Goal: Task Accomplishment & Management: Use online tool/utility

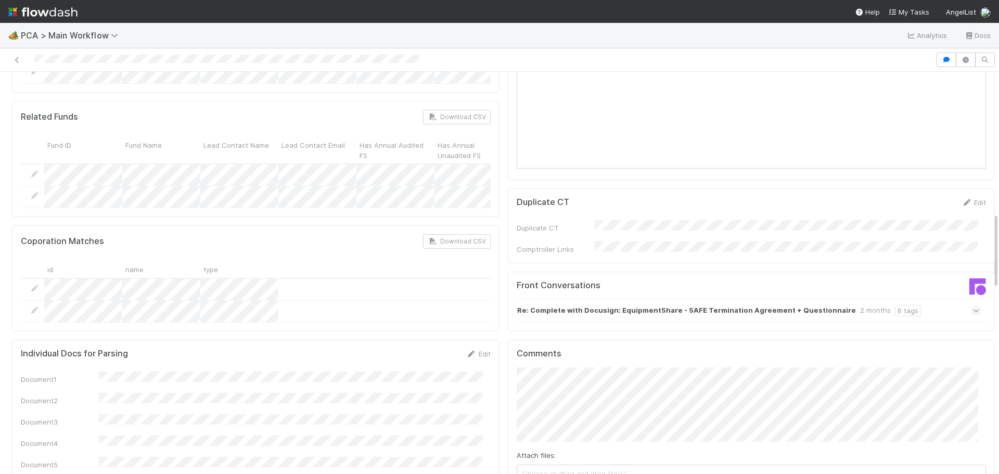
scroll to position [729, 0]
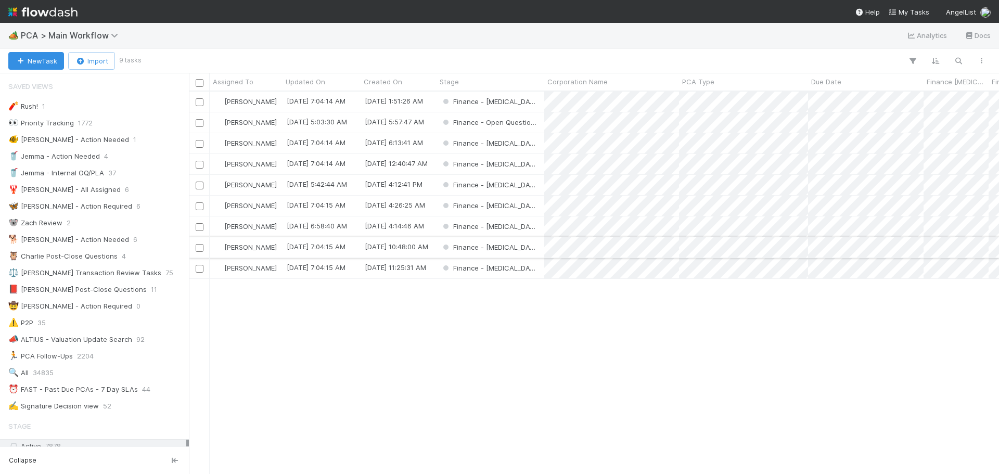
scroll to position [197, 0]
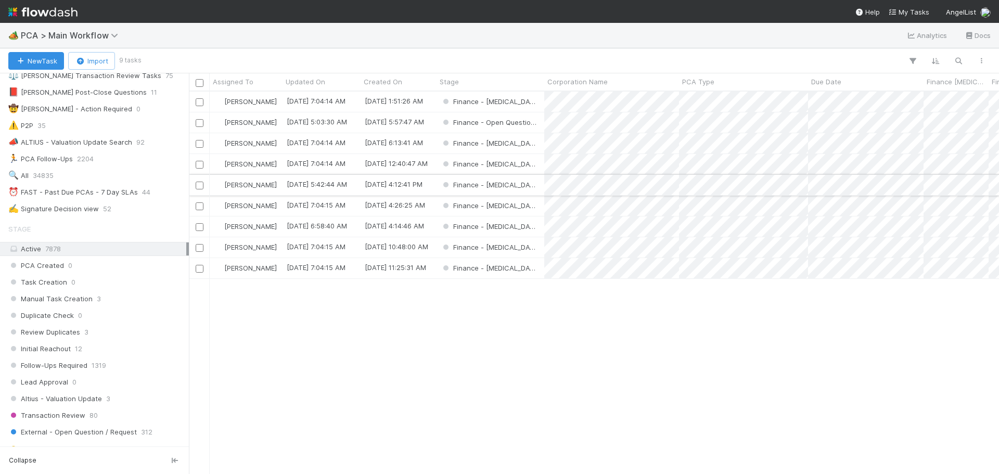
click at [515, 182] on div "Finance - [MEDICAL_DATA]" at bounding box center [491, 185] width 108 height 20
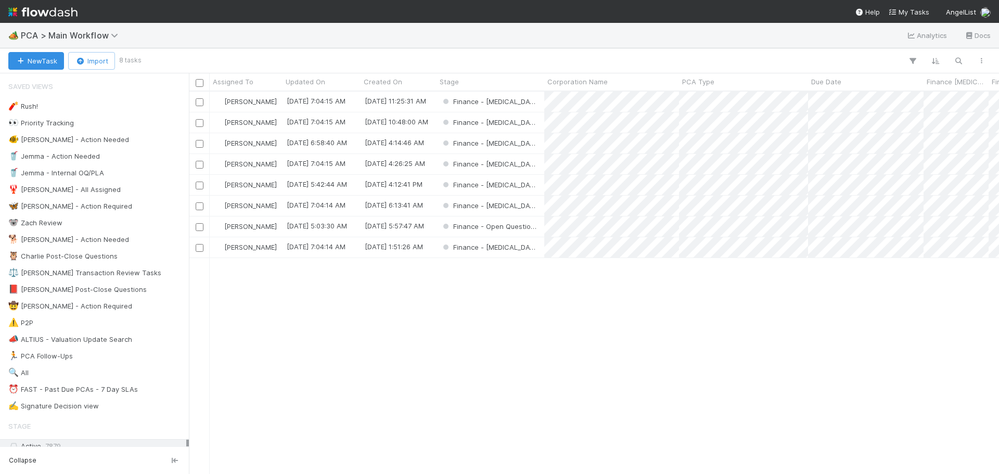
scroll to position [375, 803]
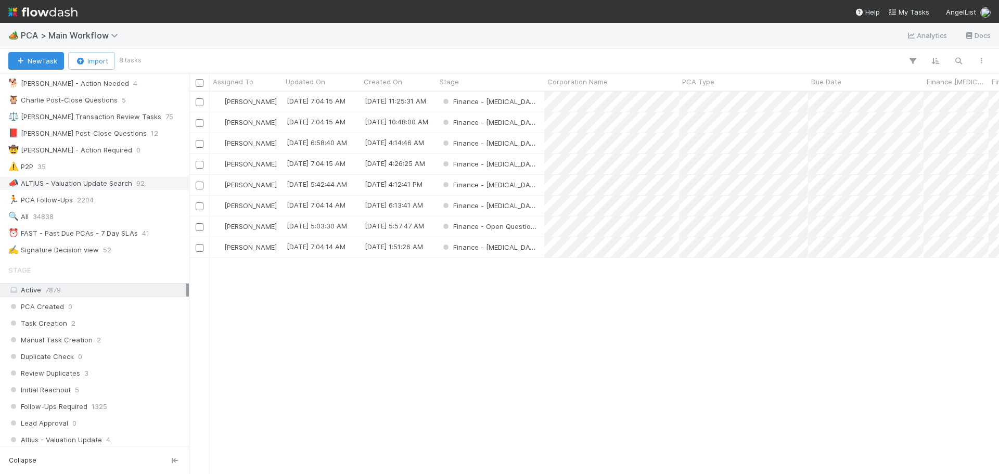
click at [126, 181] on div "📣 ALTIUS - Valuation Update Search" at bounding box center [70, 183] width 124 height 13
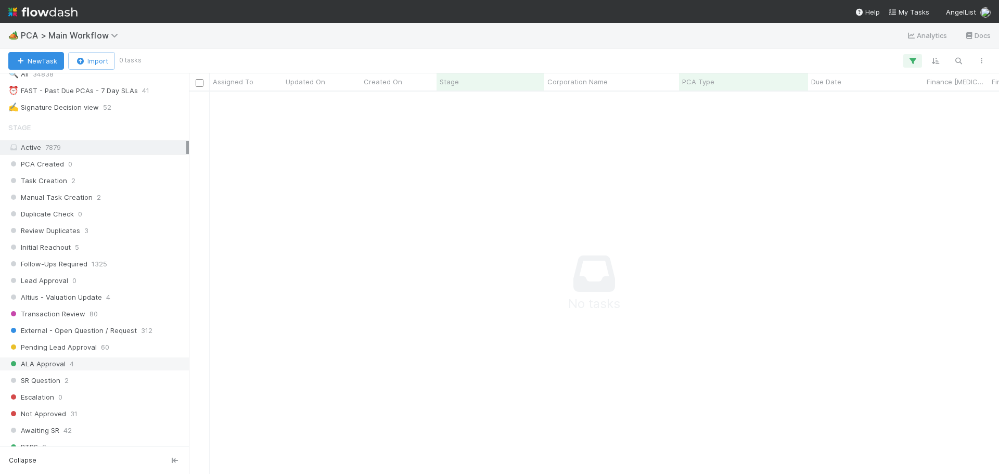
scroll to position [145, 0]
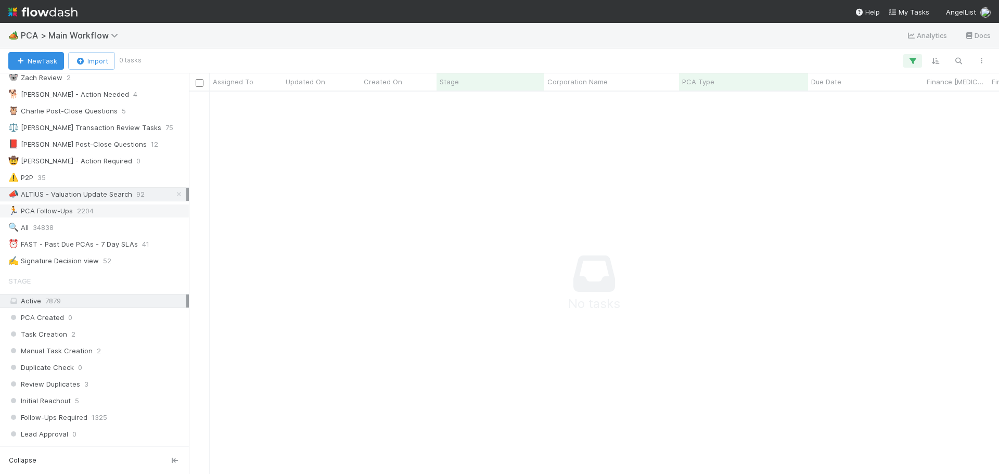
drag, startPoint x: 141, startPoint y: 240, endPoint x: 167, endPoint y: 216, distance: 35.3
click at [142, 240] on span "41" at bounding box center [145, 244] width 7 height 13
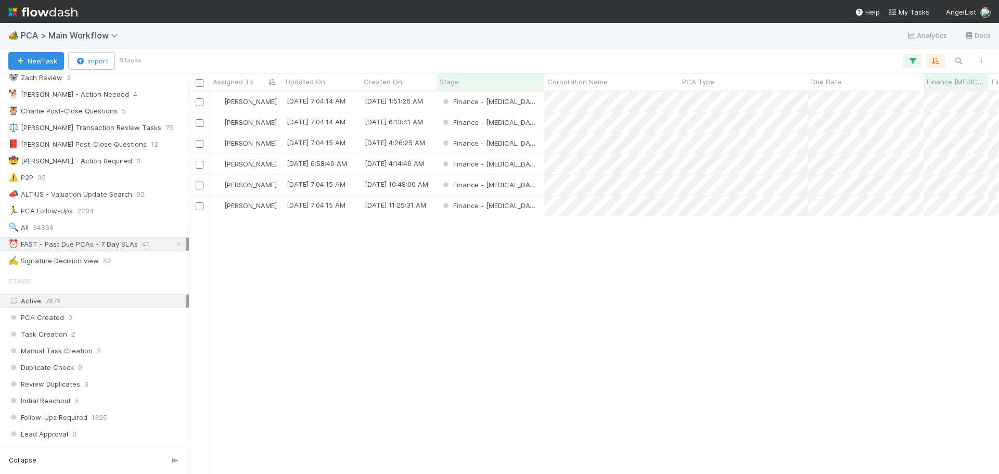
scroll to position [375, 803]
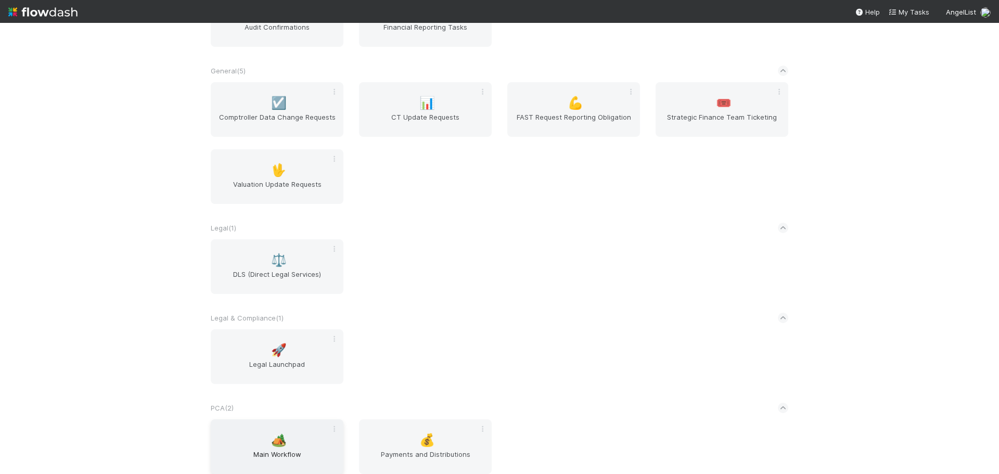
scroll to position [297, 0]
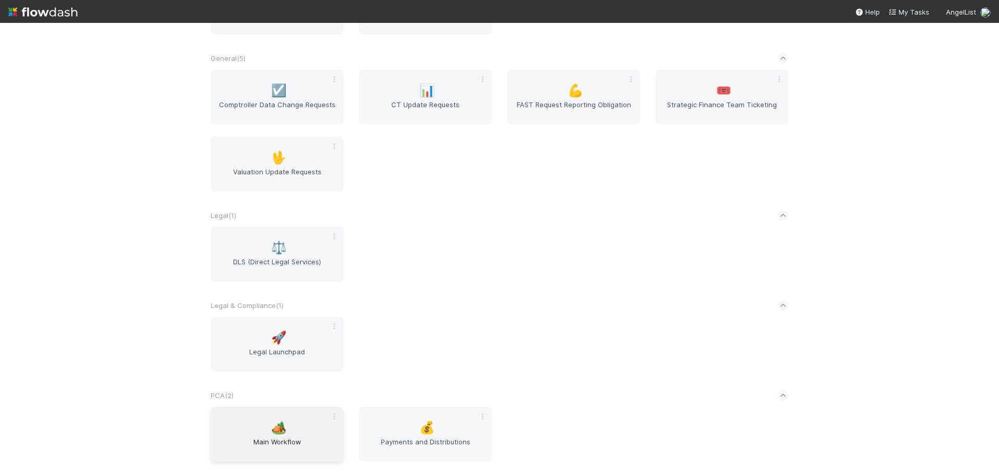
click at [286, 440] on span "Main Workflow" at bounding box center [277, 447] width 124 height 21
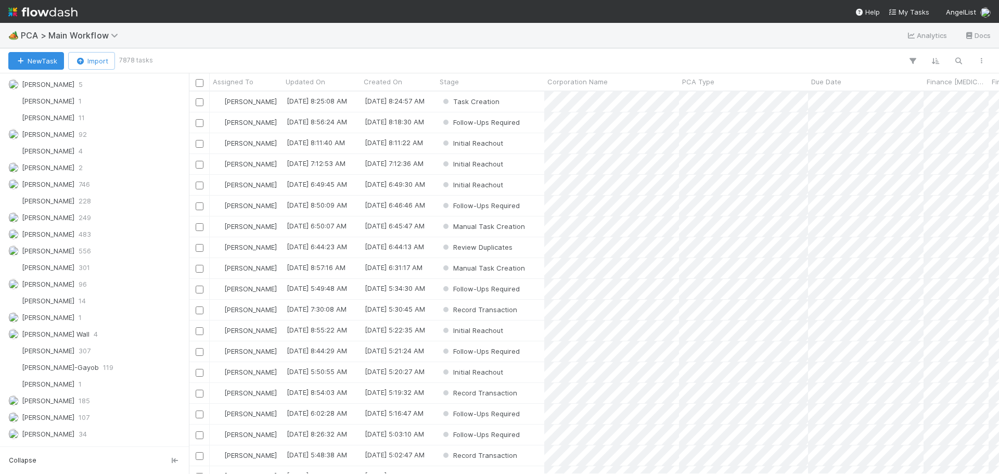
scroll to position [1498, 0]
click at [79, 206] on span "185" at bounding box center [84, 203] width 11 height 13
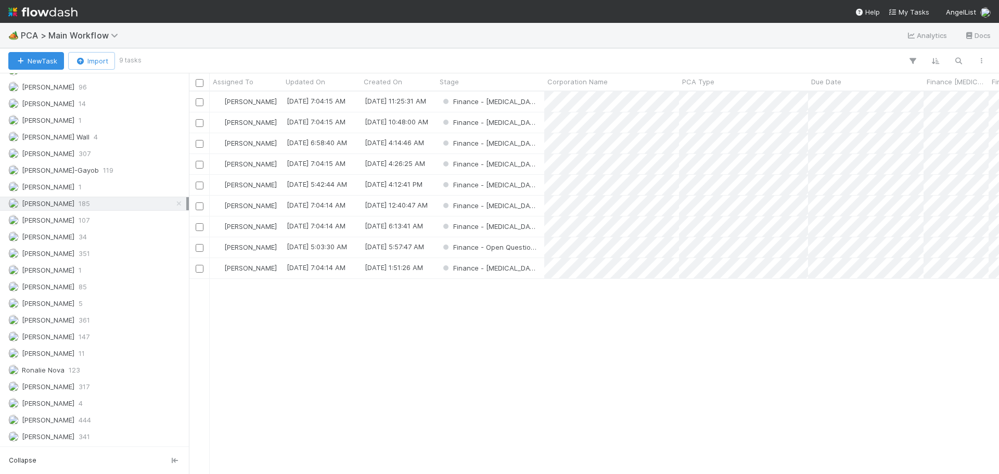
scroll to position [375, 803]
click at [533, 121] on div "Finance - [MEDICAL_DATA]" at bounding box center [491, 122] width 108 height 20
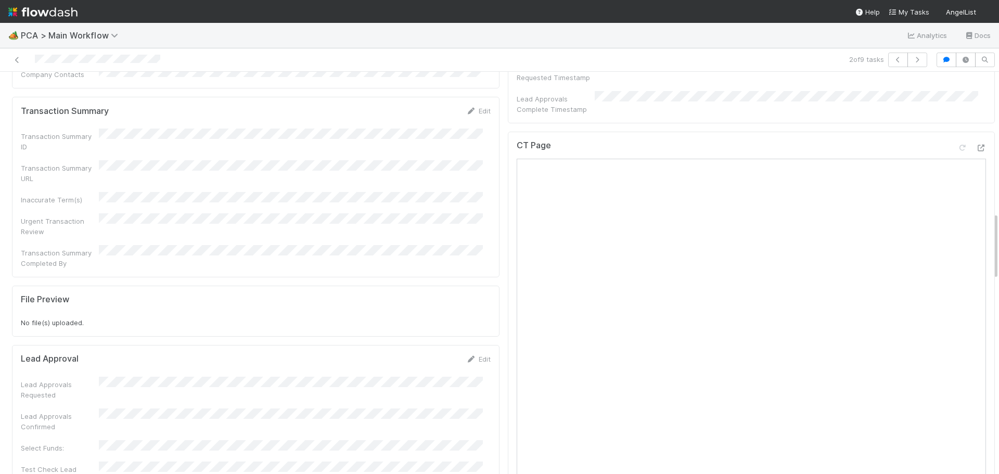
scroll to position [833, 0]
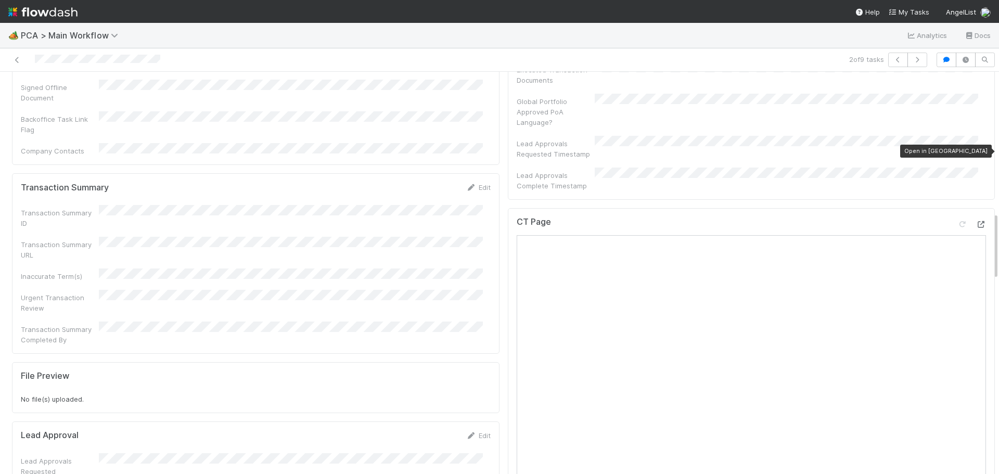
click at [976, 221] on icon at bounding box center [981, 224] width 10 height 7
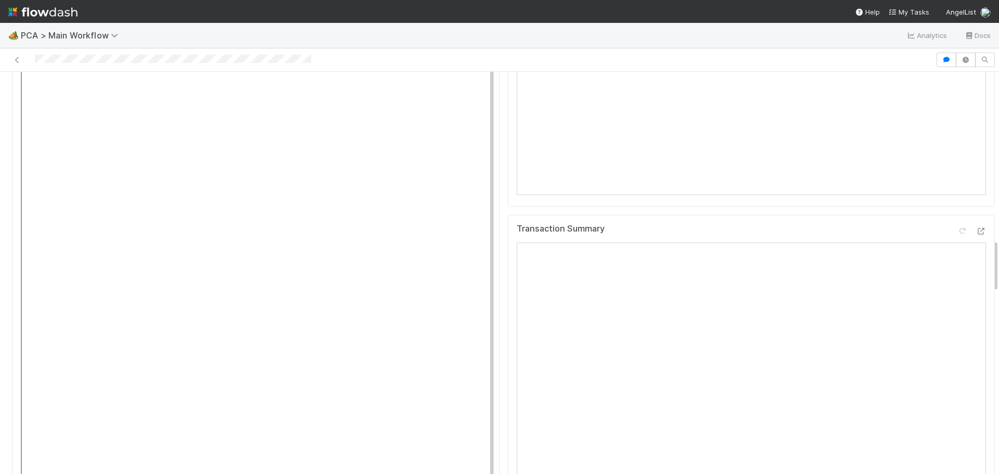
scroll to position [1197, 0]
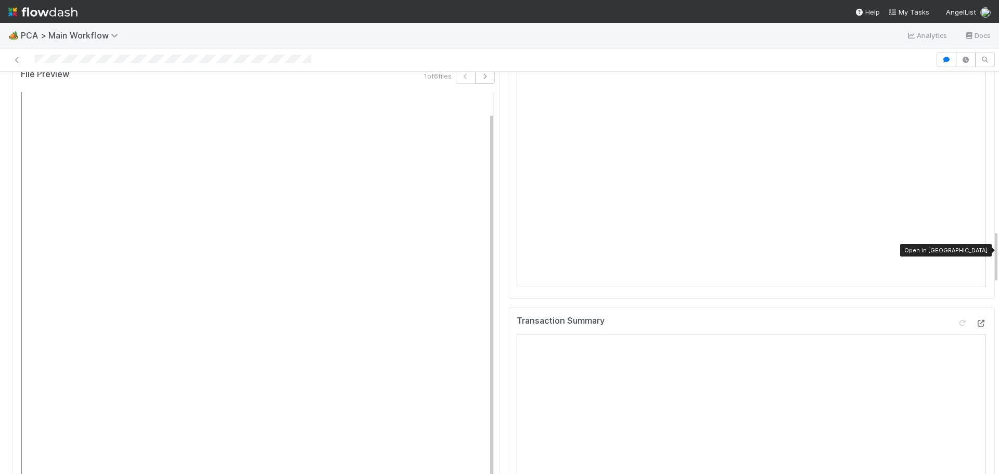
click at [976, 318] on div at bounding box center [981, 323] width 10 height 10
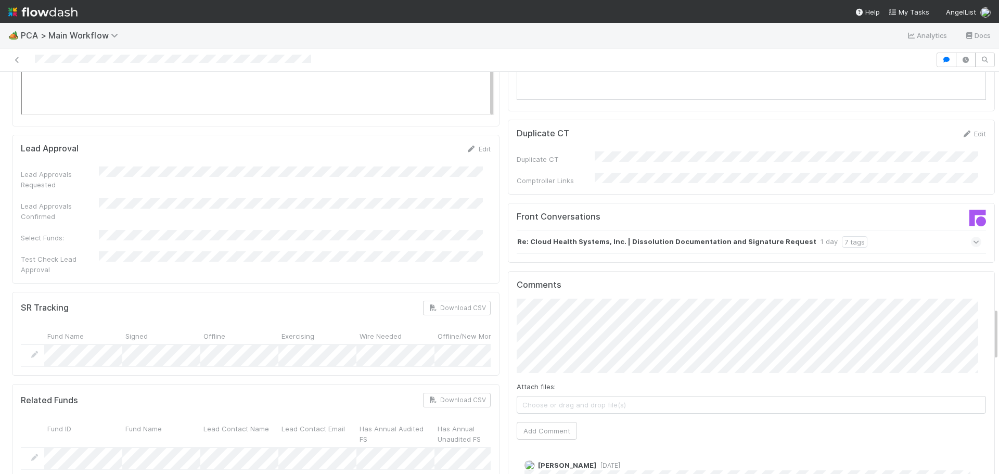
scroll to position [1822, 0]
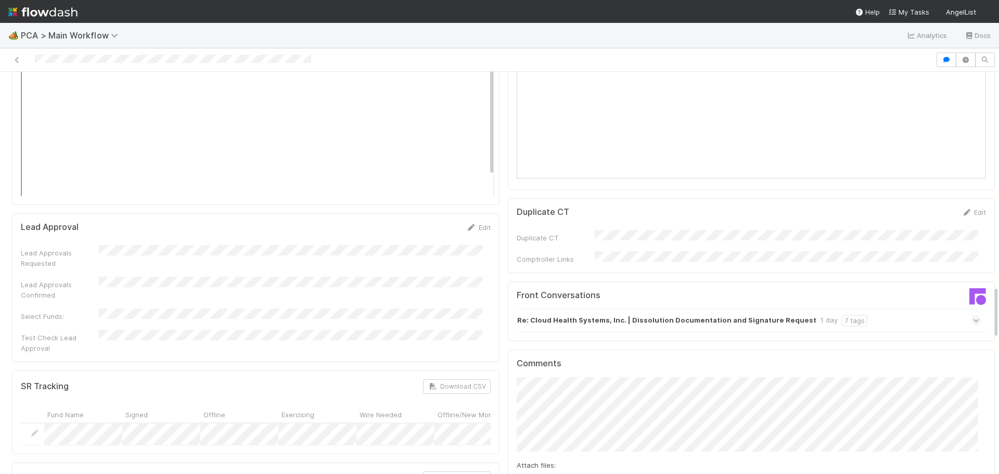
scroll to position [1718, 0]
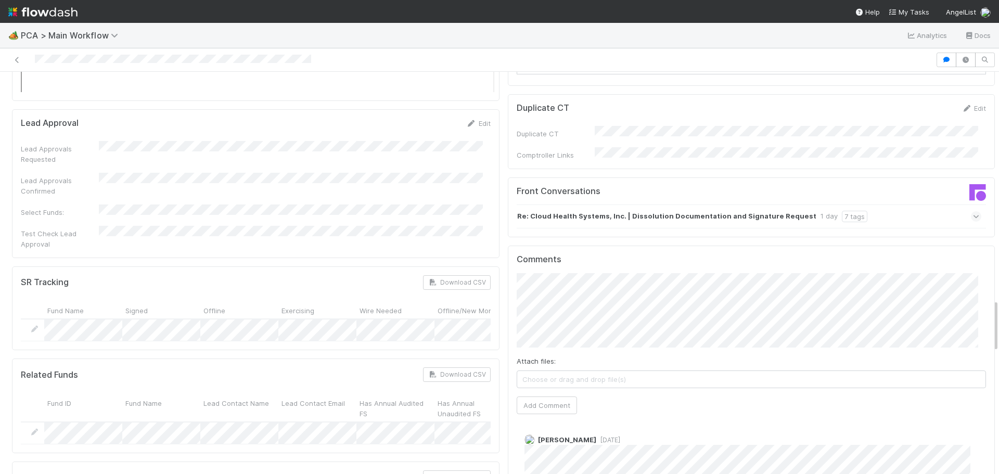
click at [973, 211] on icon at bounding box center [976, 216] width 7 height 10
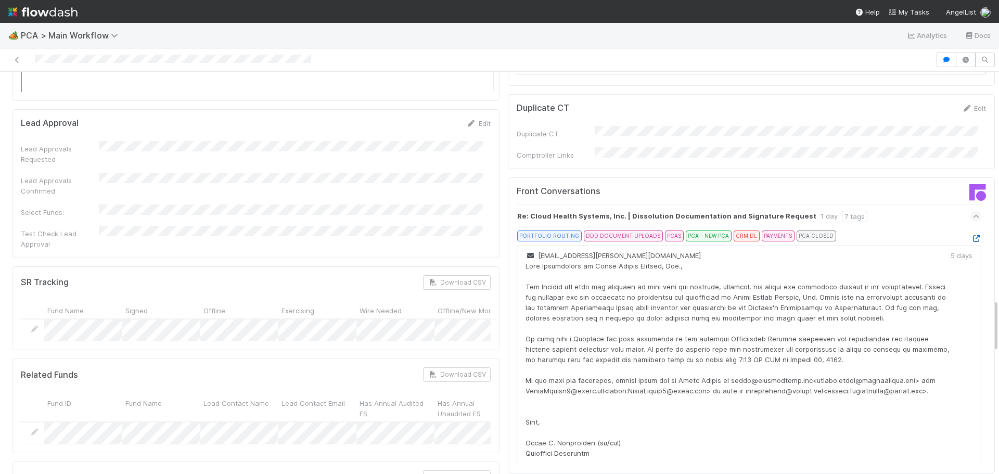
click at [971, 235] on icon at bounding box center [976, 238] width 10 height 7
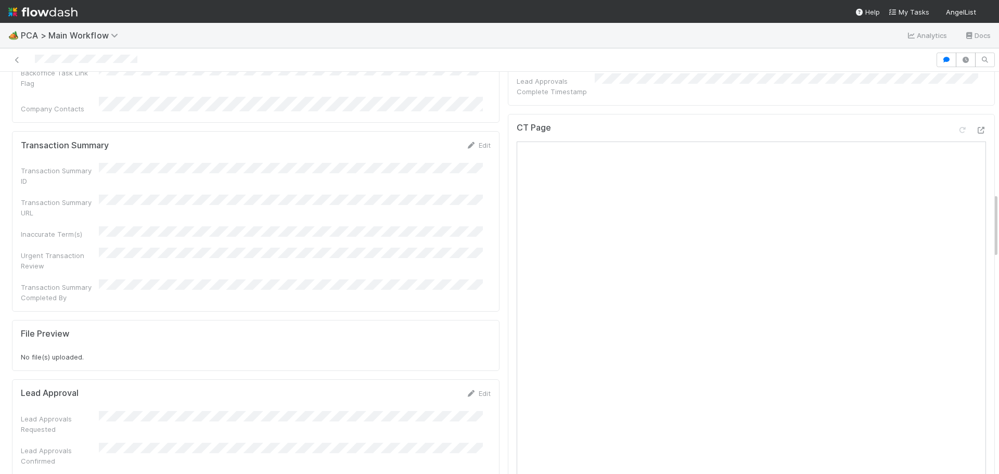
scroll to position [729, 0]
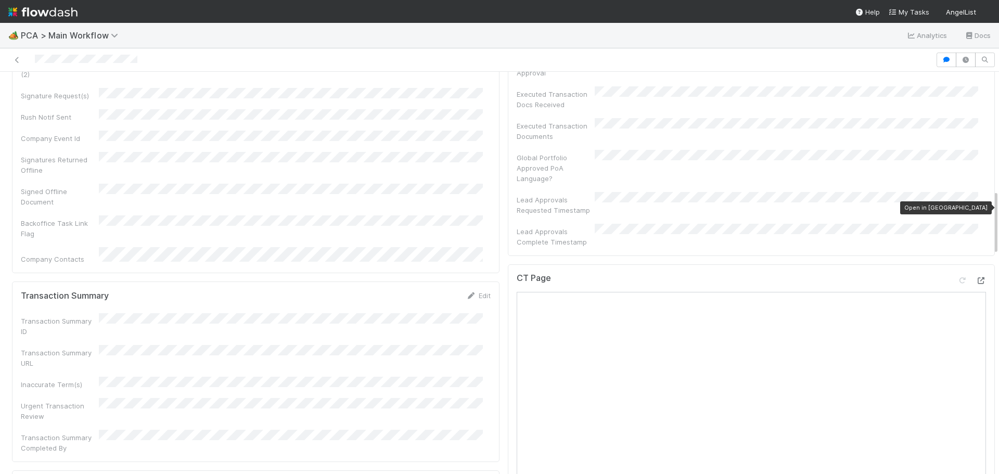
click at [976, 277] on icon at bounding box center [981, 280] width 10 height 7
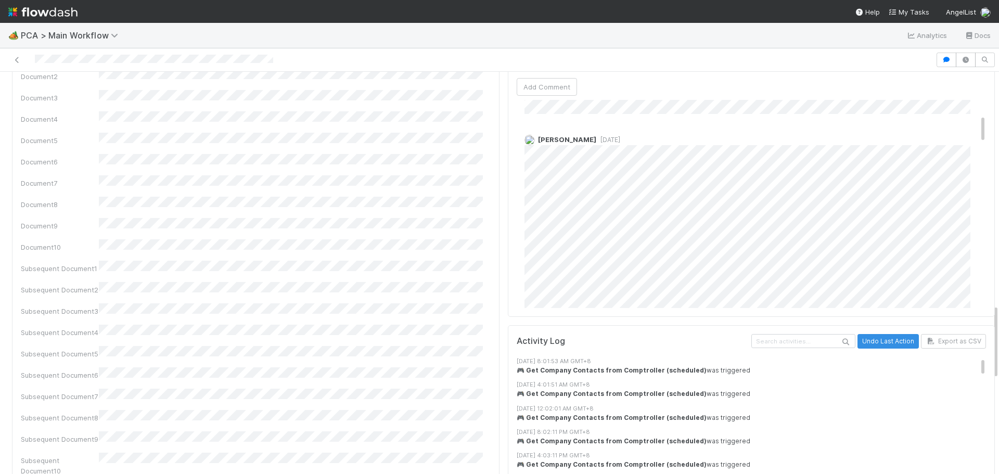
scroll to position [1197, 0]
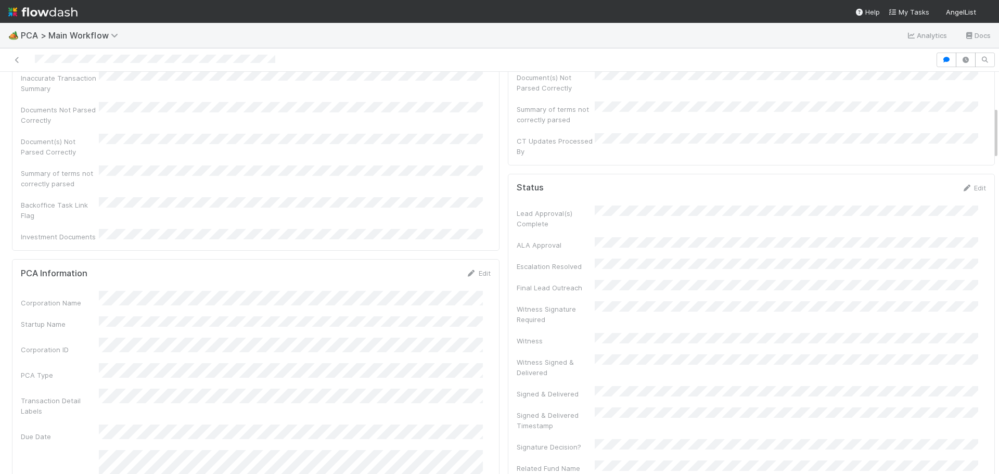
scroll to position [260, 0]
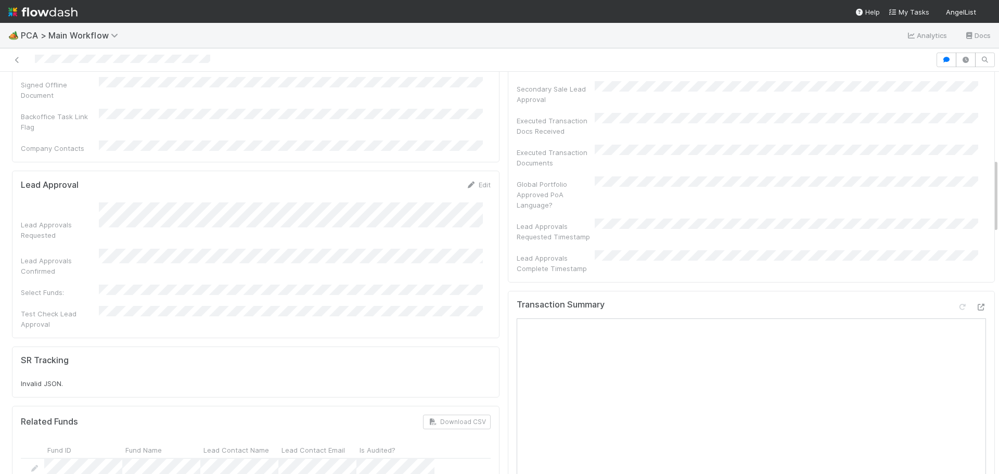
scroll to position [468, 0]
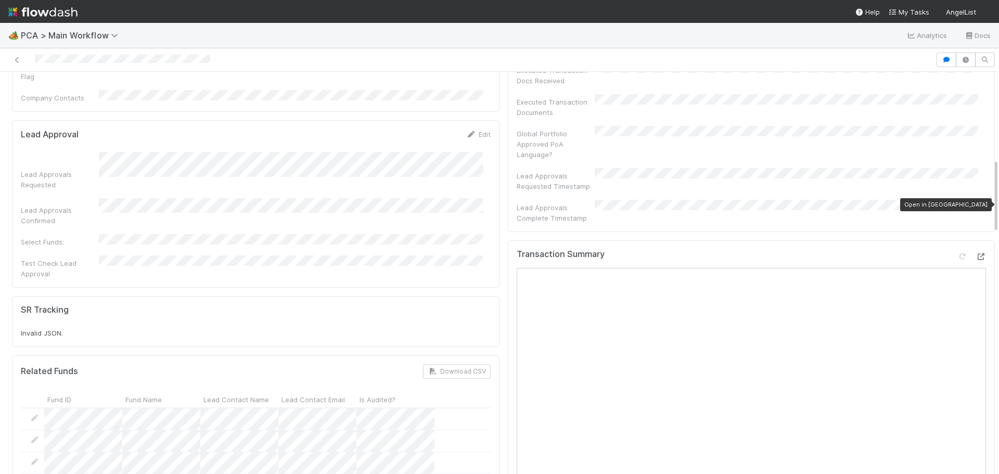
click at [976, 253] on icon at bounding box center [981, 256] width 10 height 7
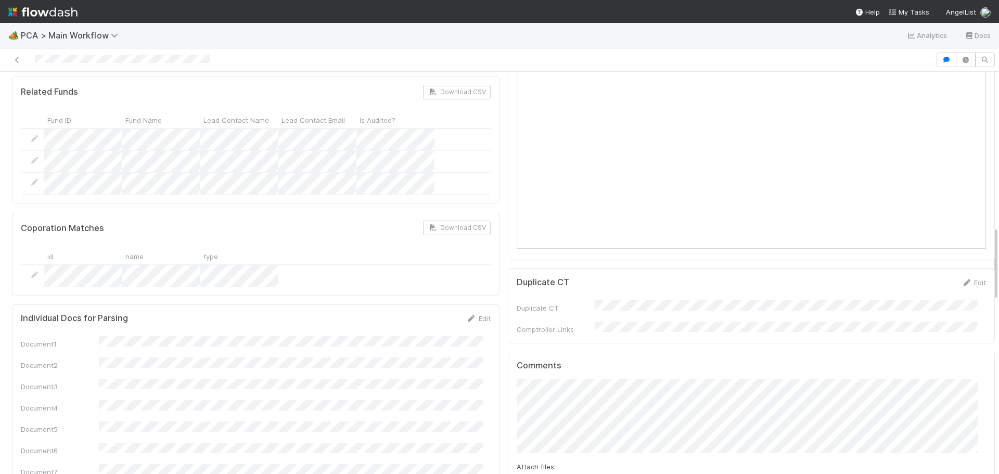
scroll to position [573, 0]
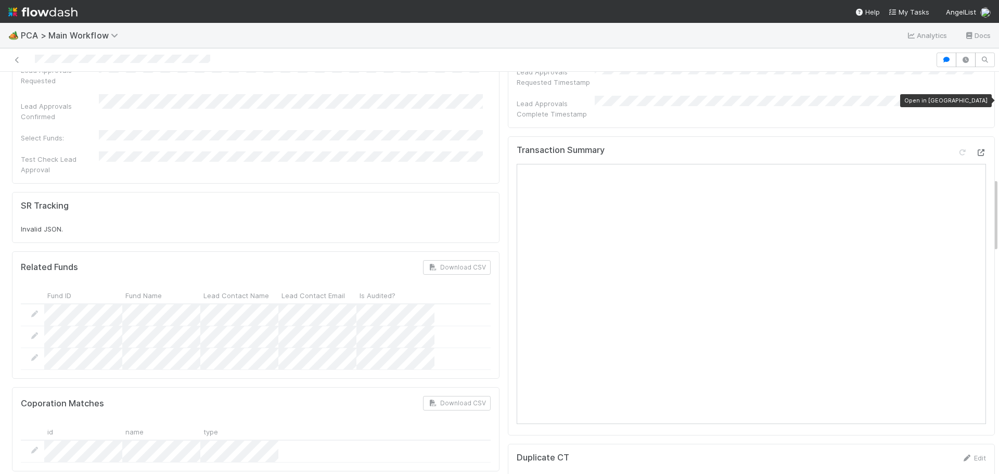
click at [976, 149] on icon at bounding box center [981, 152] width 10 height 7
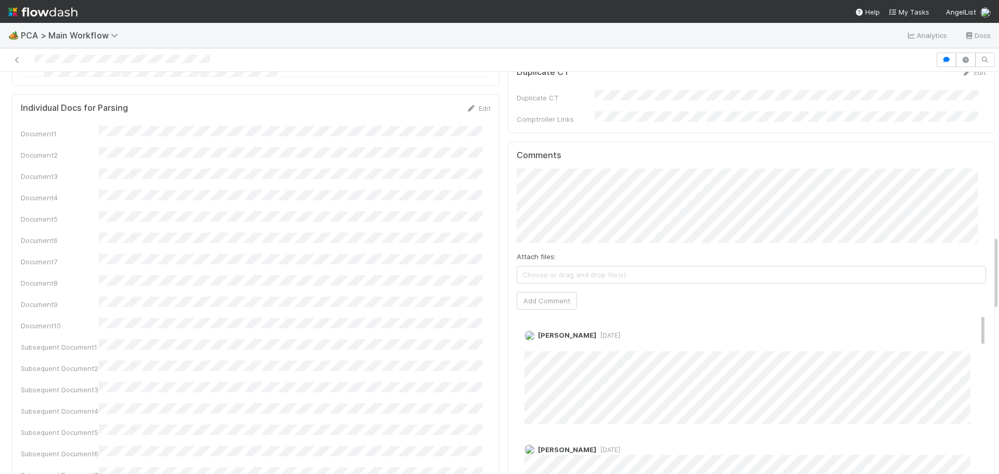
scroll to position [1041, 0]
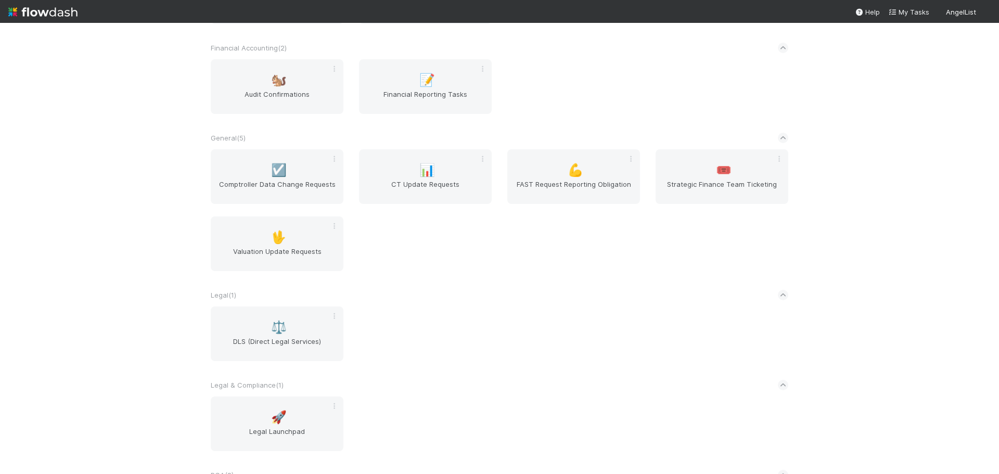
scroll to position [297, 0]
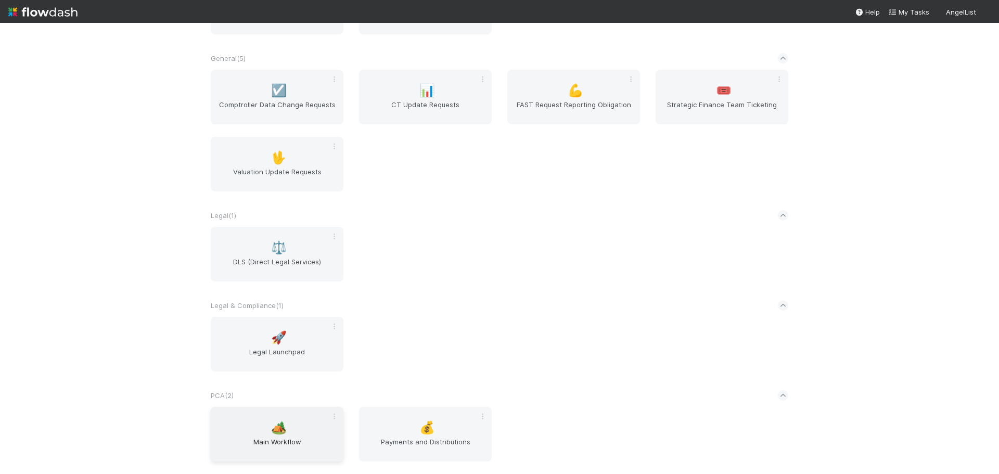
click at [271, 425] on span "🏕️" at bounding box center [279, 428] width 16 height 14
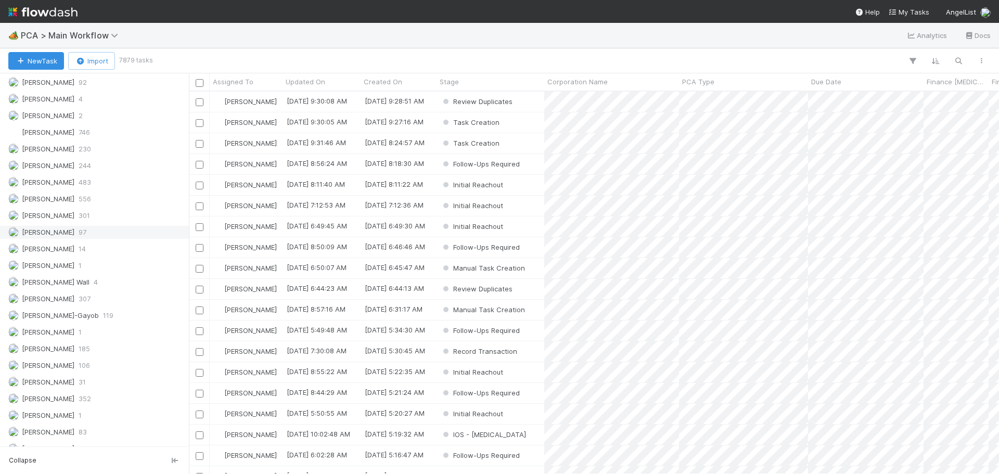
scroll to position [1498, 0]
click at [115, 202] on div "Marenz Trajano 185" at bounding box center [97, 203] width 178 height 13
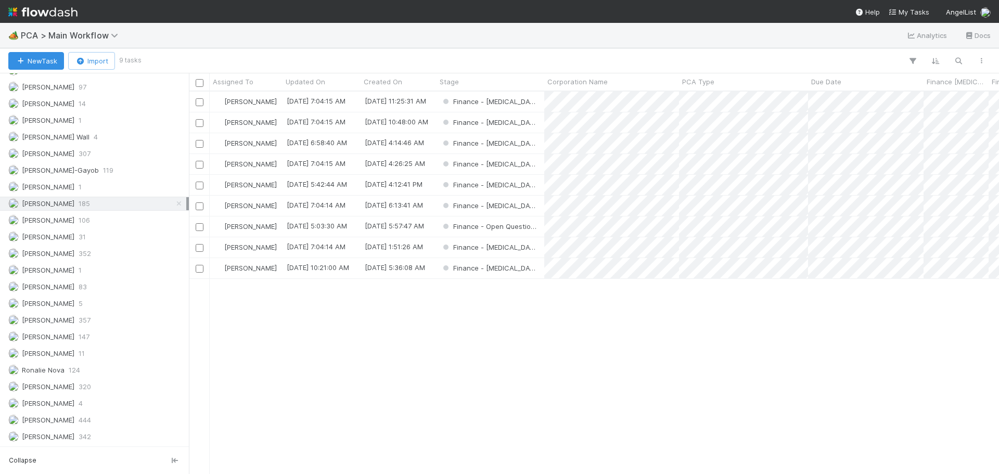
scroll to position [375, 803]
click at [520, 187] on div "Finance - ICU" at bounding box center [491, 185] width 108 height 20
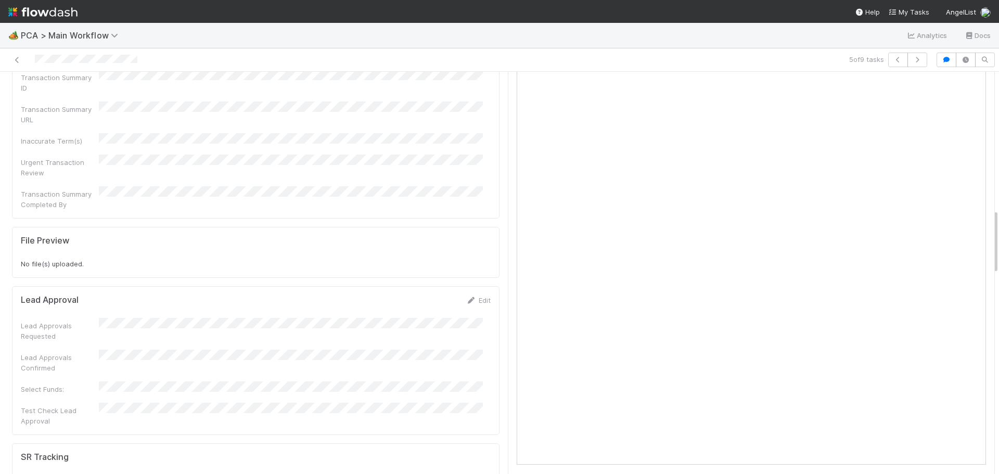
scroll to position [781, 0]
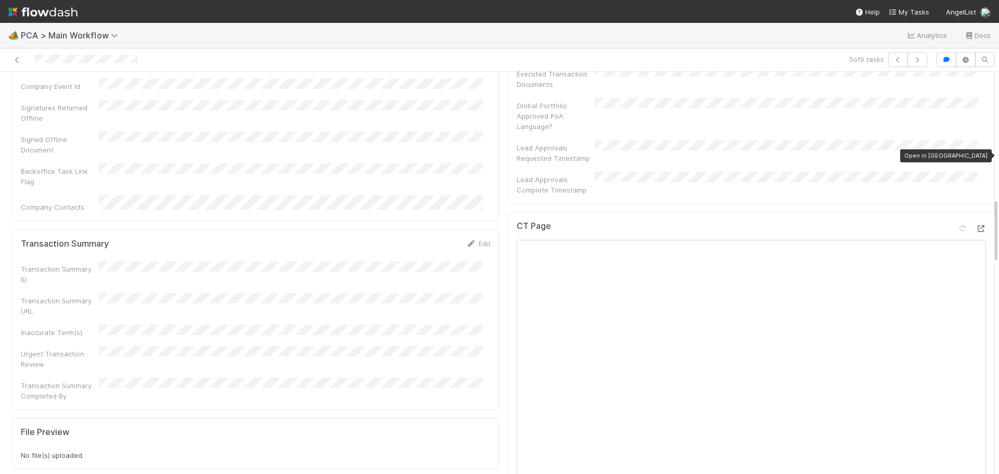
click at [976, 225] on icon at bounding box center [981, 228] width 10 height 7
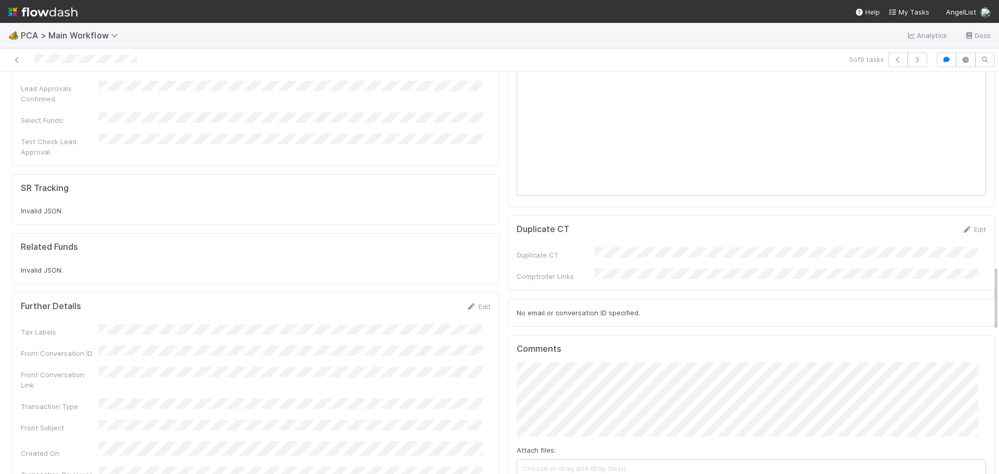
scroll to position [1197, 0]
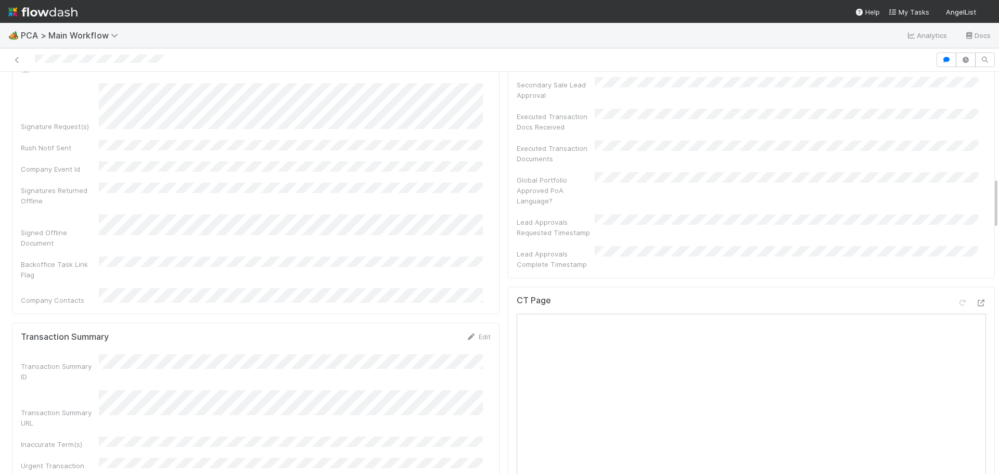
scroll to position [833, 0]
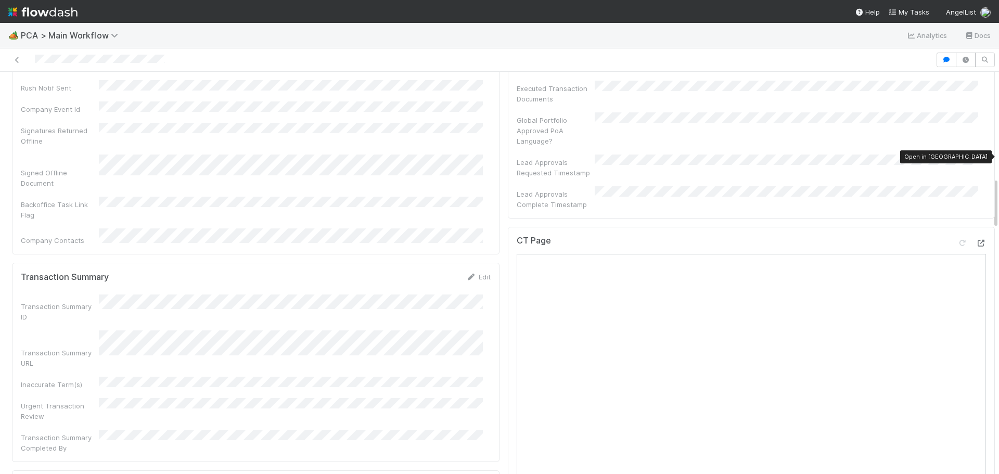
click at [976, 240] on icon at bounding box center [981, 243] width 10 height 7
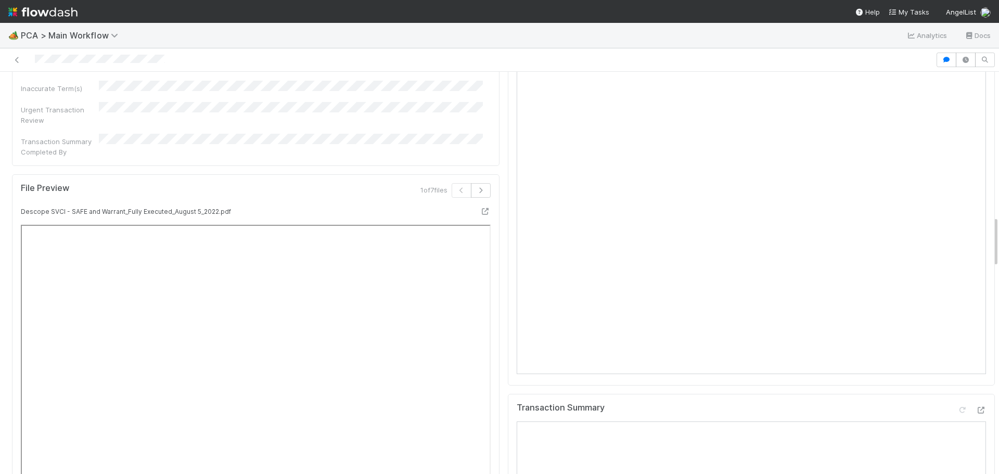
scroll to position [1145, 0]
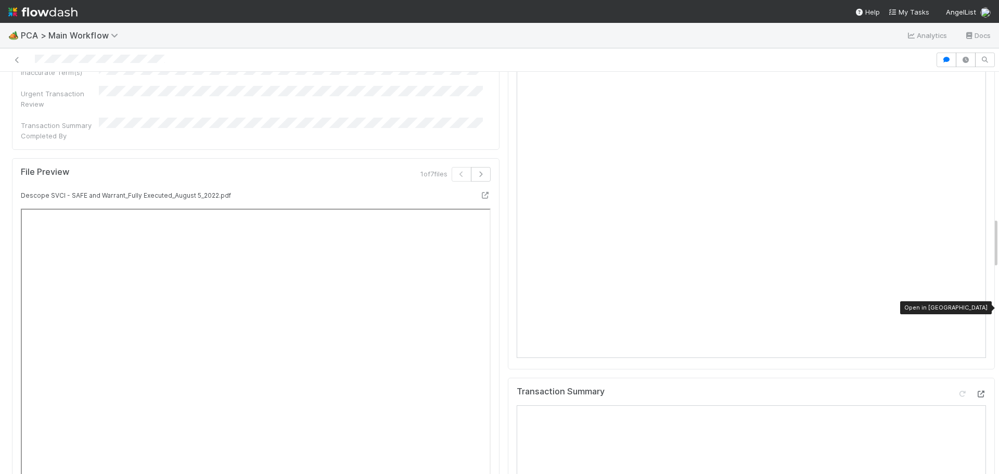
click at [976, 391] on icon at bounding box center [981, 394] width 10 height 7
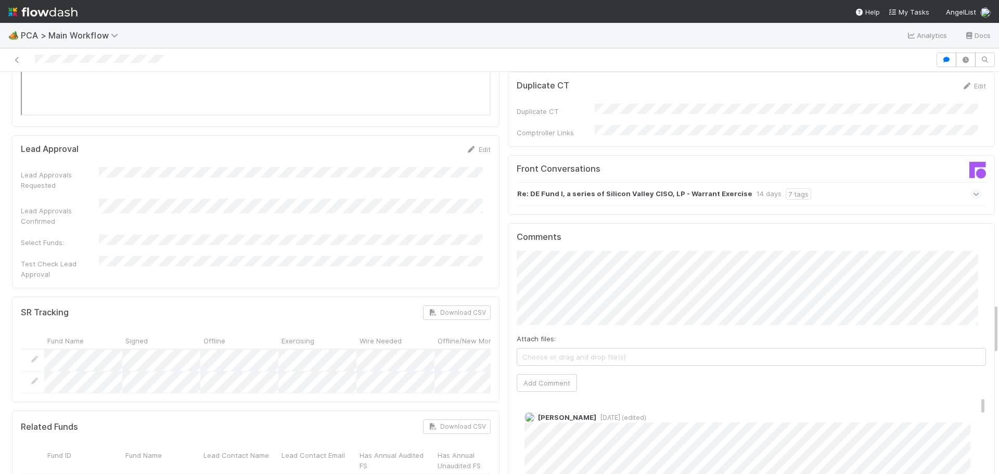
scroll to position [1718, 0]
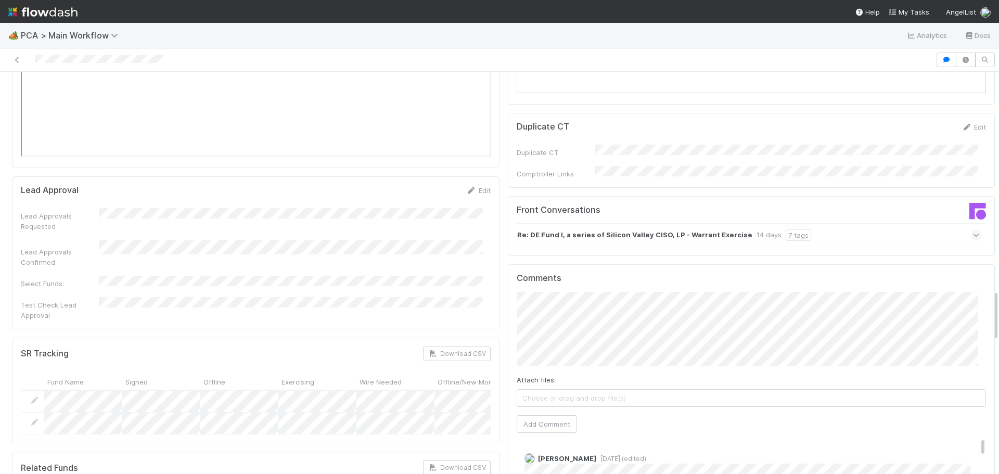
click at [973, 230] on icon at bounding box center [976, 235] width 7 height 10
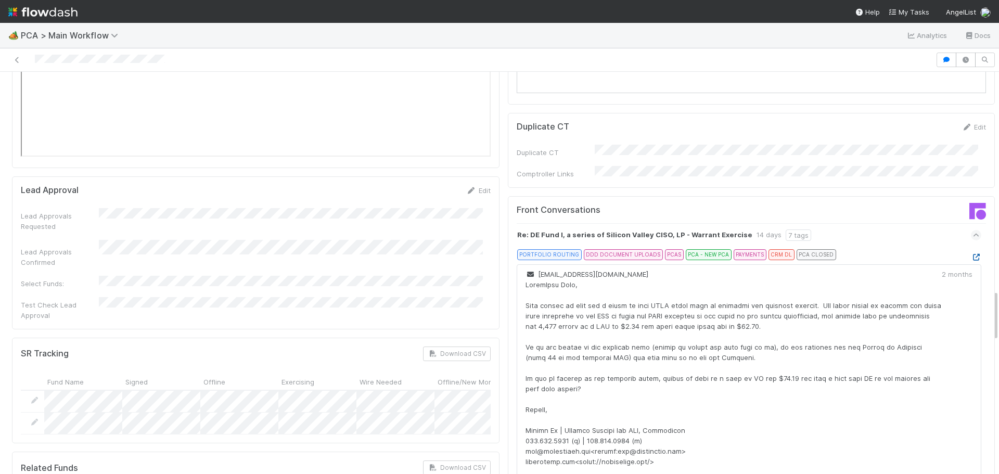
click at [971, 254] on icon at bounding box center [976, 257] width 10 height 7
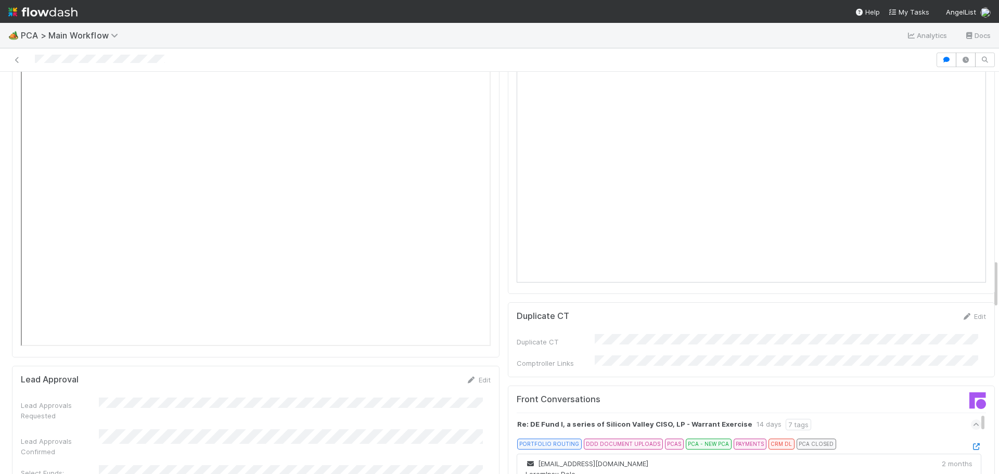
scroll to position [1561, 0]
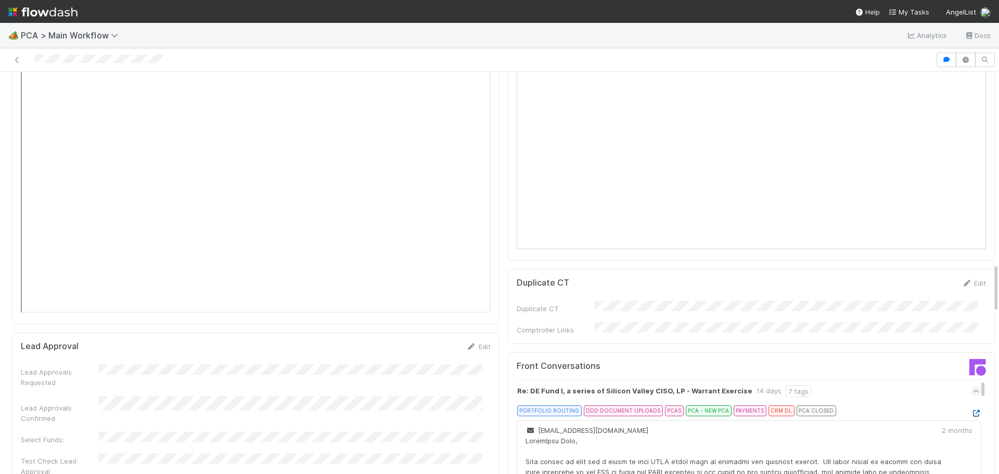
click at [971, 410] on icon at bounding box center [976, 413] width 10 height 7
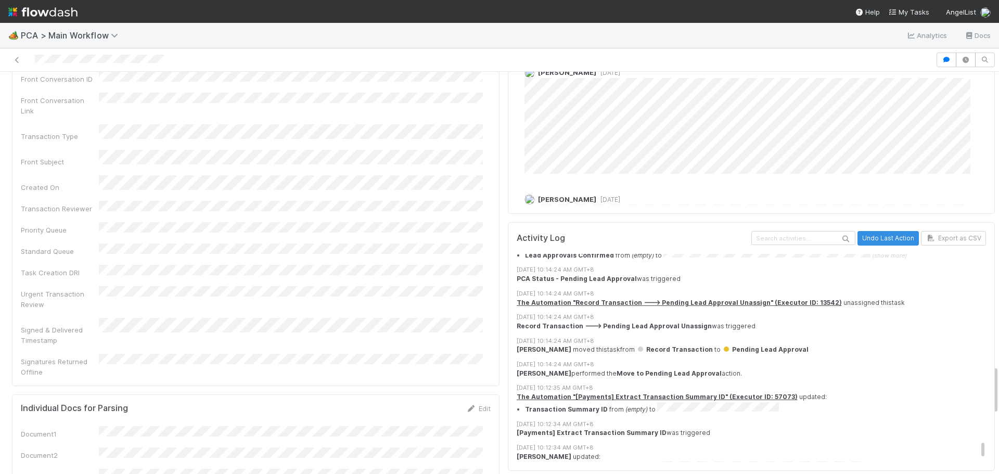
scroll to position [5167, 0]
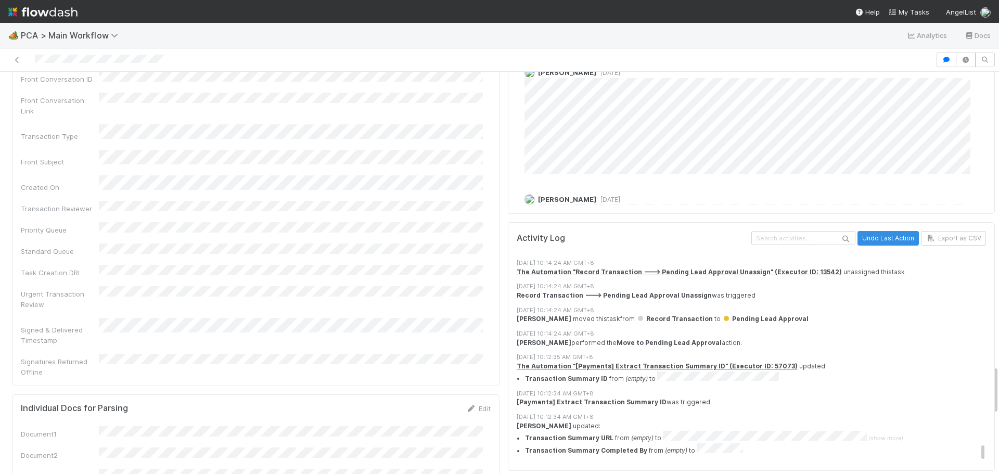
drag, startPoint x: 965, startPoint y: 210, endPoint x: 973, endPoint y: 389, distance: 178.7
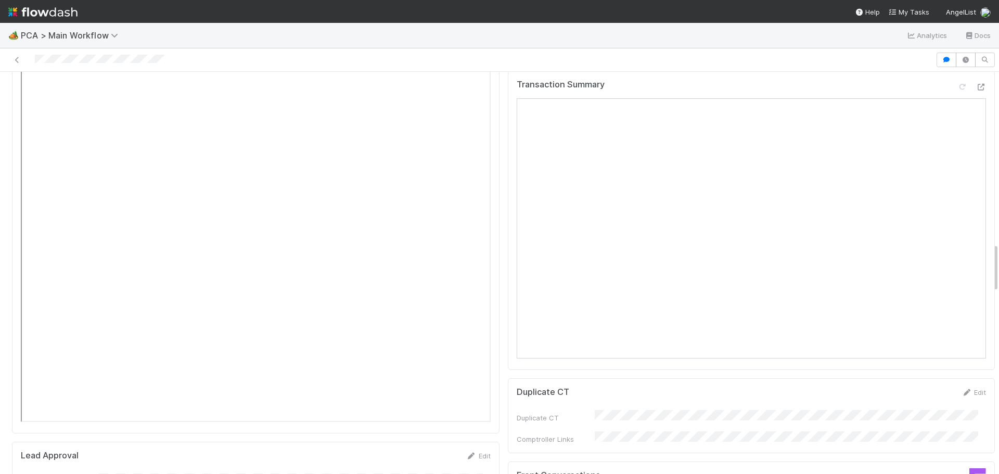
scroll to position [1368, 0]
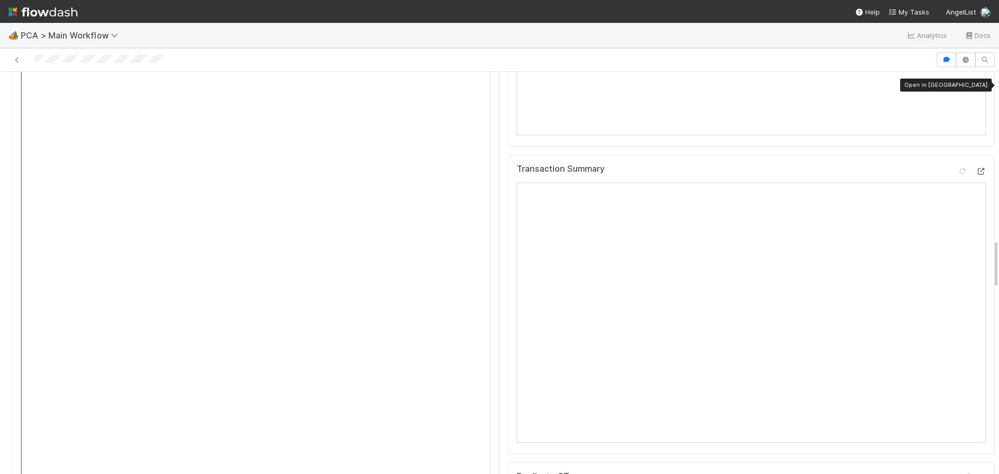
click at [976, 168] on icon at bounding box center [981, 171] width 10 height 7
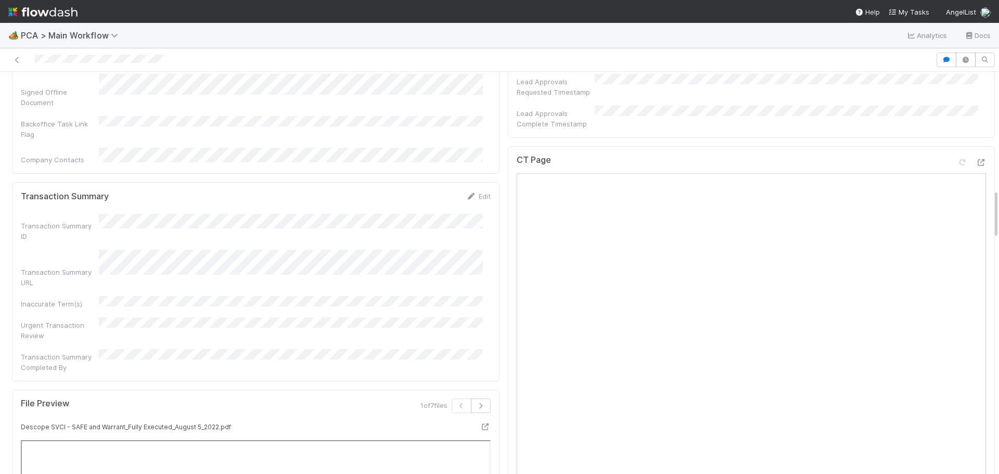
scroll to position [899, 0]
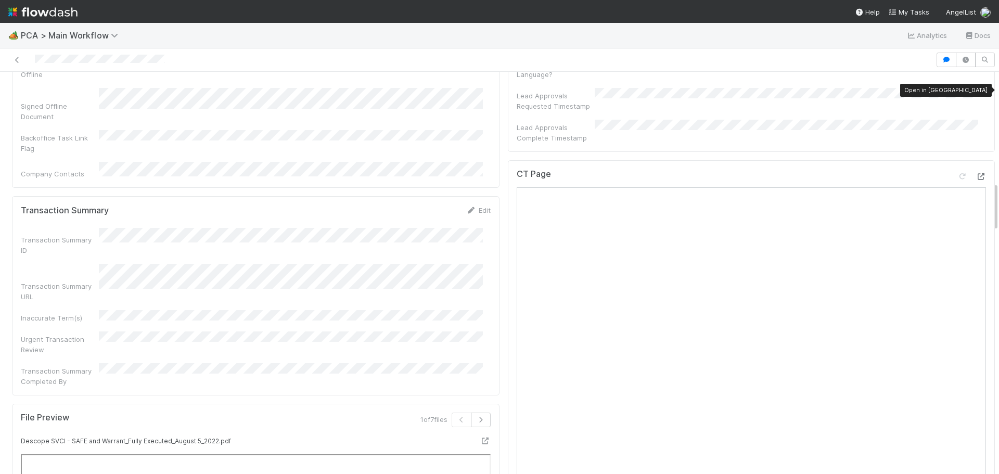
click at [976, 171] on div at bounding box center [981, 176] width 10 height 10
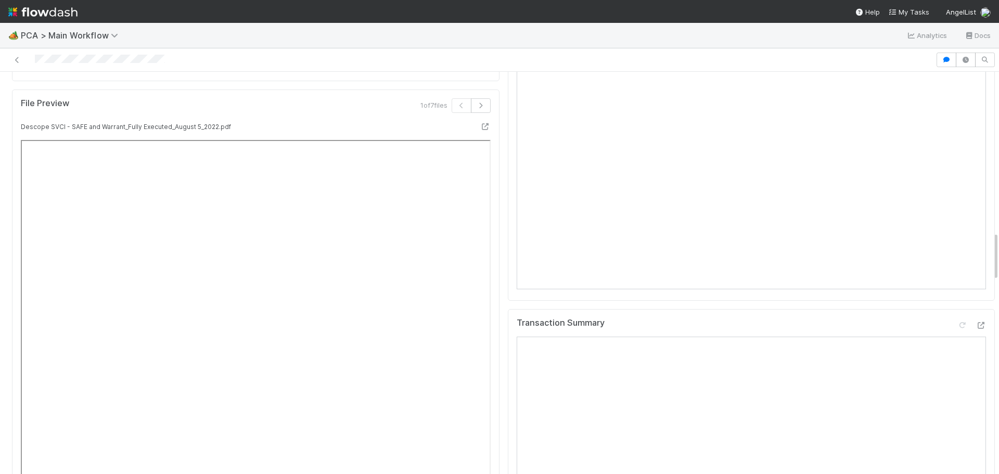
scroll to position [1316, 0]
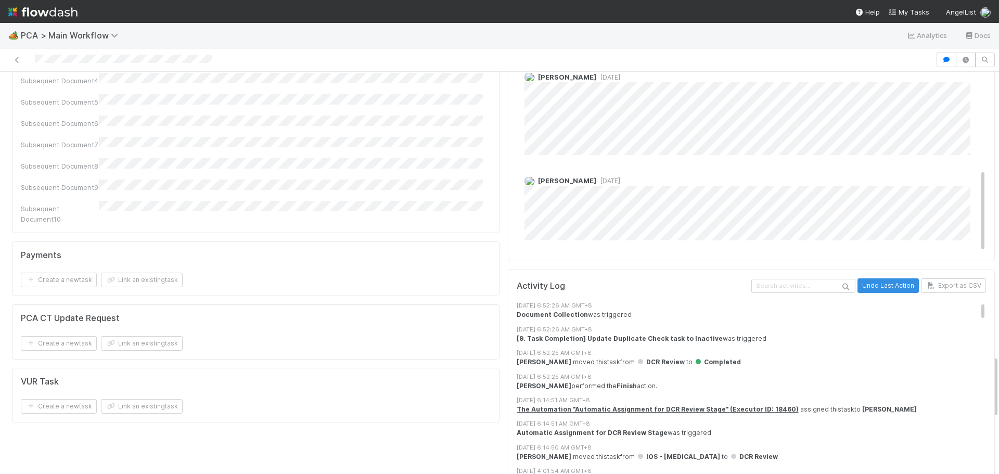
scroll to position [1822, 0]
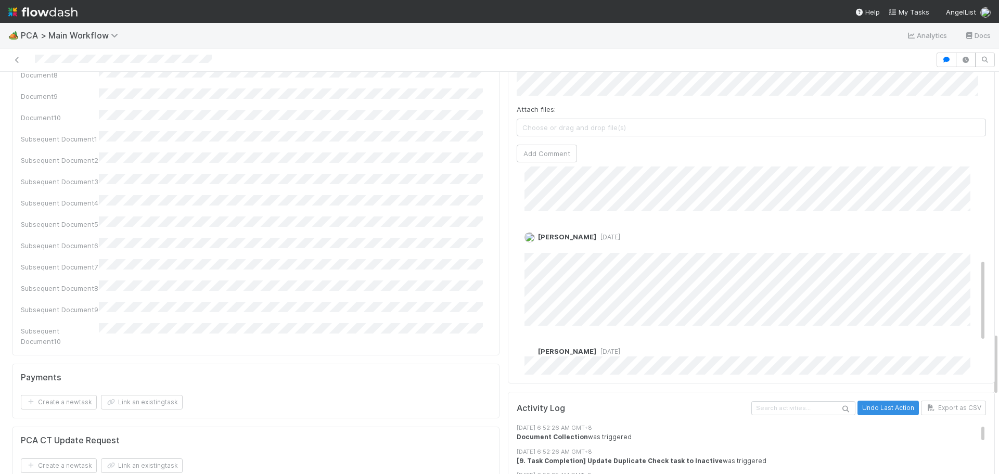
scroll to position [260, 0]
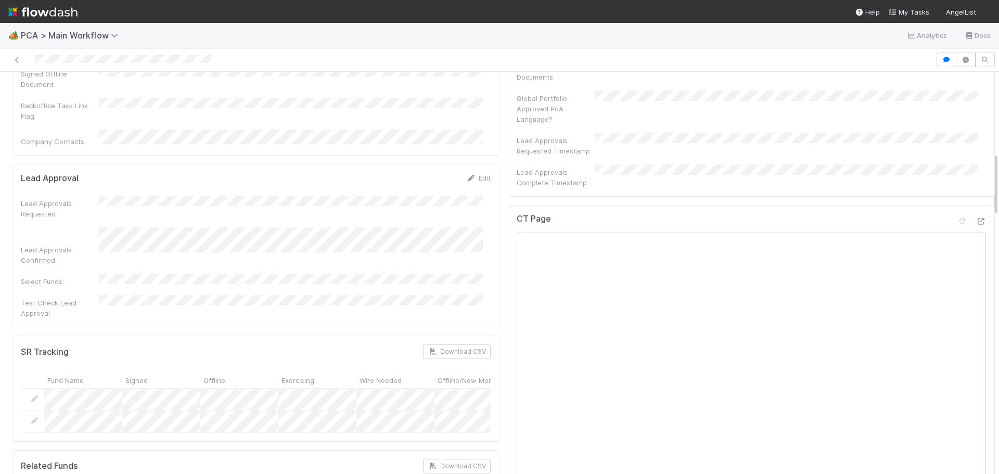
scroll to position [468, 0]
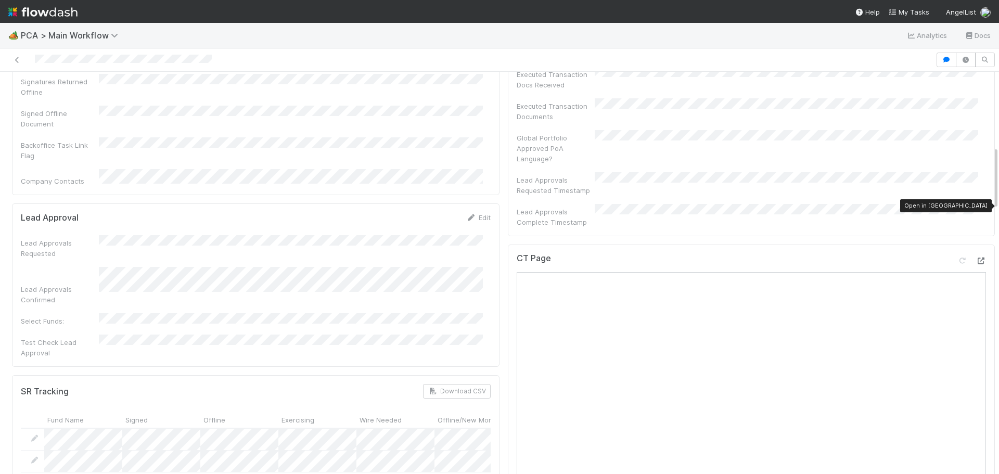
click at [976, 258] on icon at bounding box center [981, 261] width 10 height 7
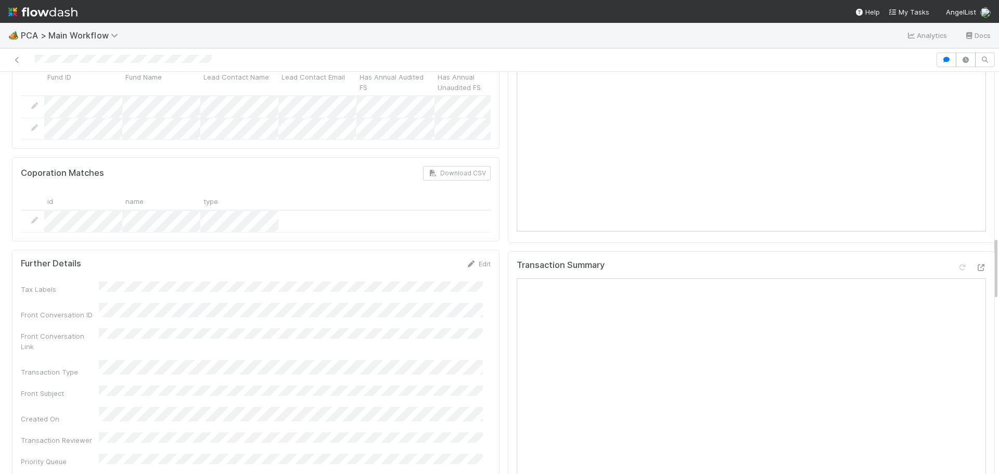
scroll to position [1041, 0]
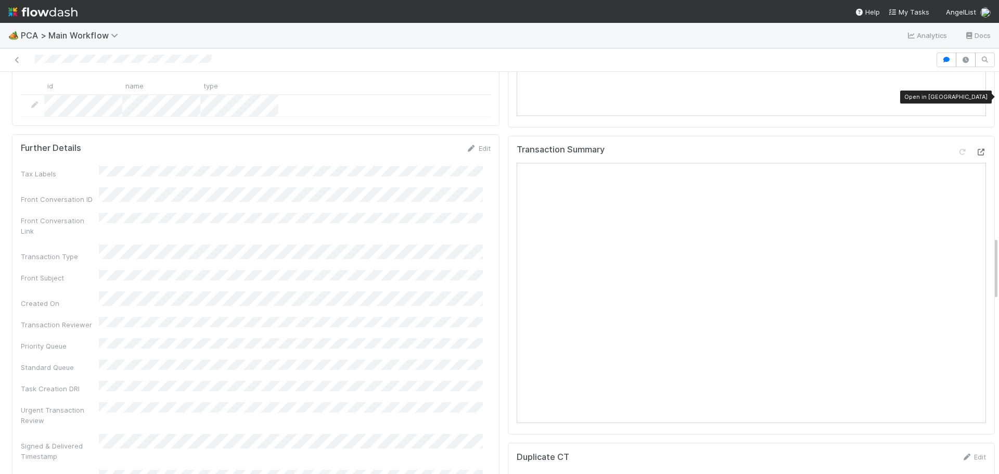
click at [976, 147] on div at bounding box center [981, 152] width 10 height 10
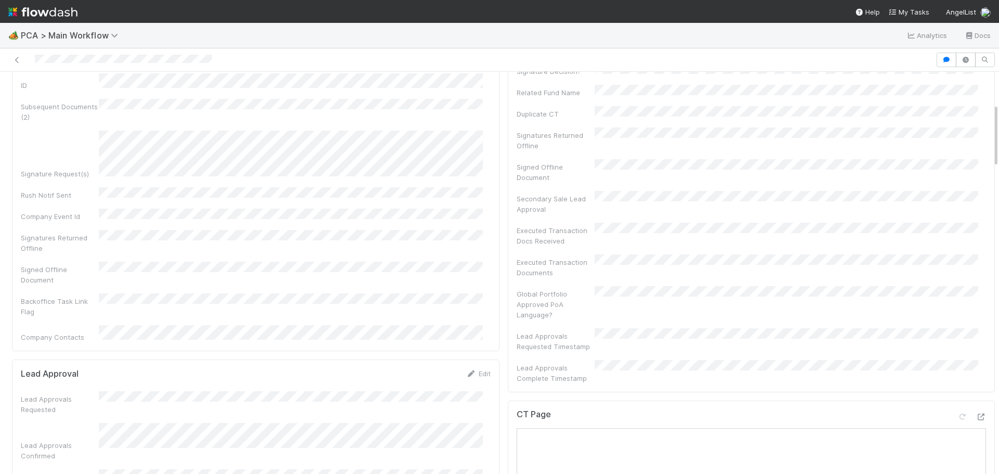
scroll to position [0, 0]
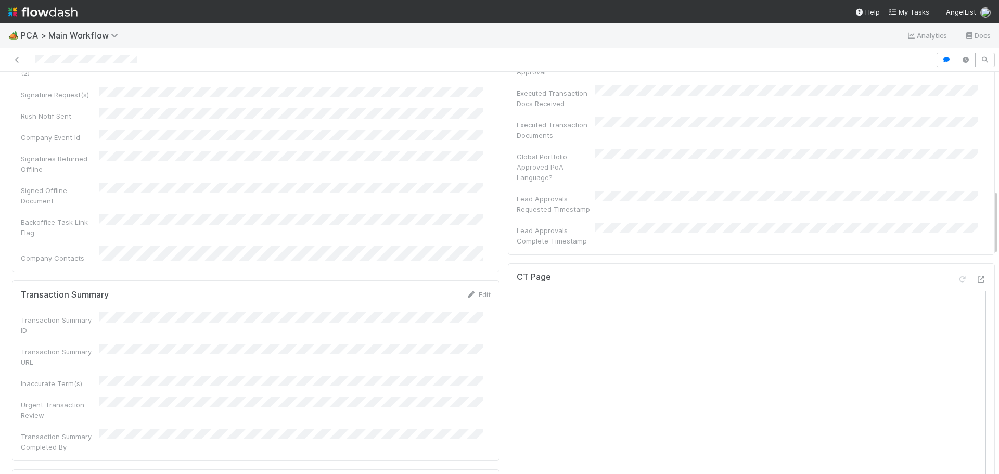
scroll to position [729, 0]
click at [976, 277] on icon at bounding box center [981, 280] width 10 height 7
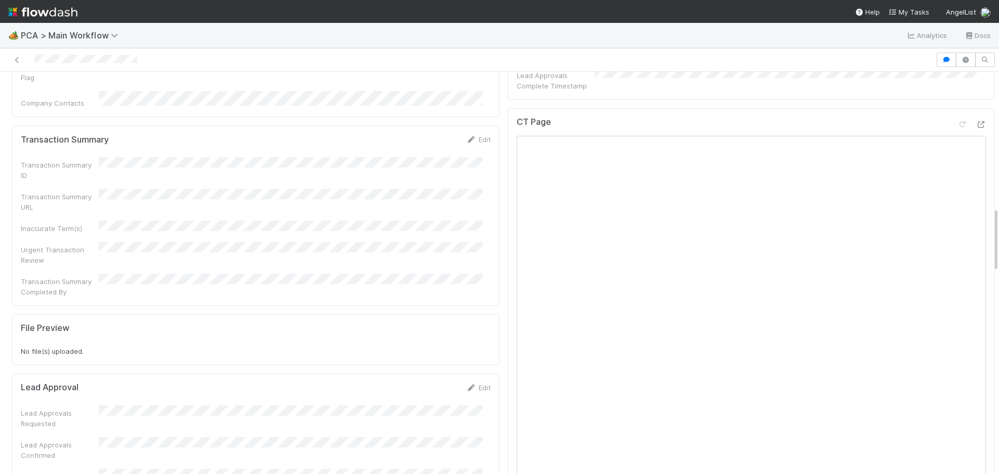
scroll to position [573, 0]
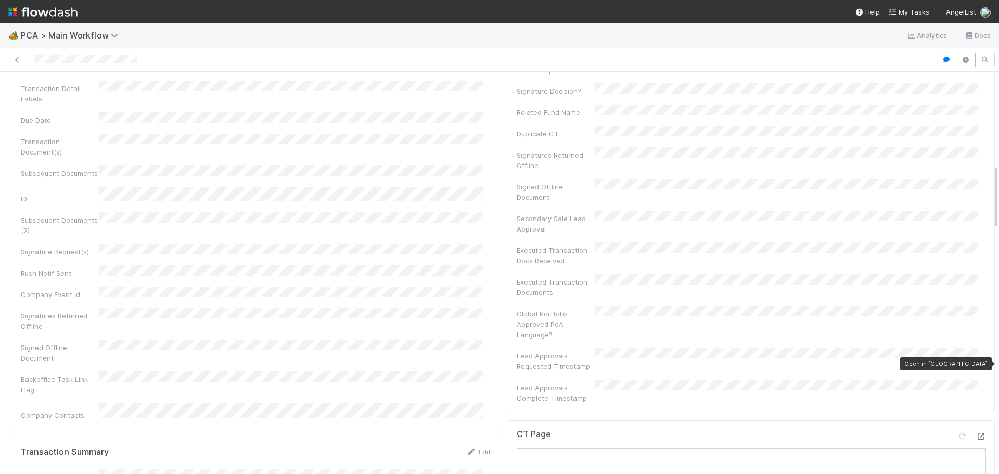
click at [976, 434] on icon at bounding box center [981, 437] width 10 height 7
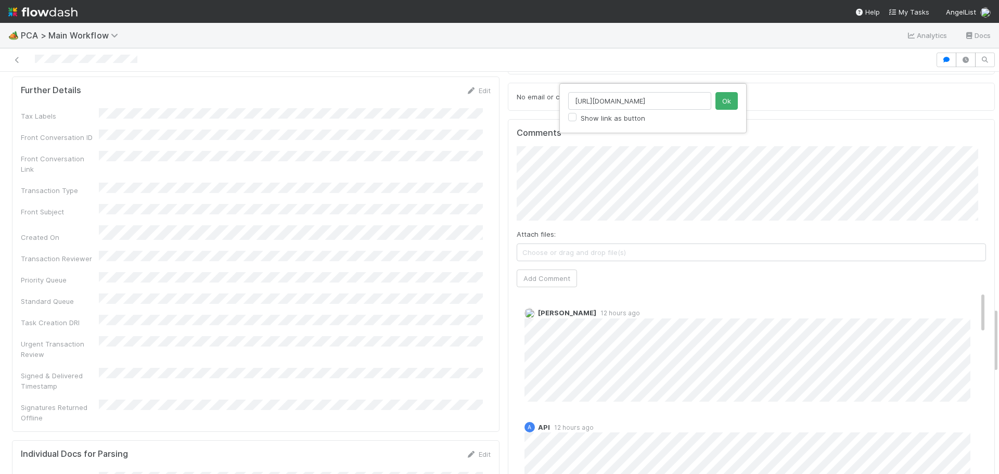
scroll to position [0, 297]
type input "https://comptroller.internal.angellist.com/v/review_data_change_requests?compan…"
click at [718, 98] on button "Ok" at bounding box center [727, 101] width 22 height 18
click at [531, 270] on button "Add Comment" at bounding box center [547, 279] width 60 height 18
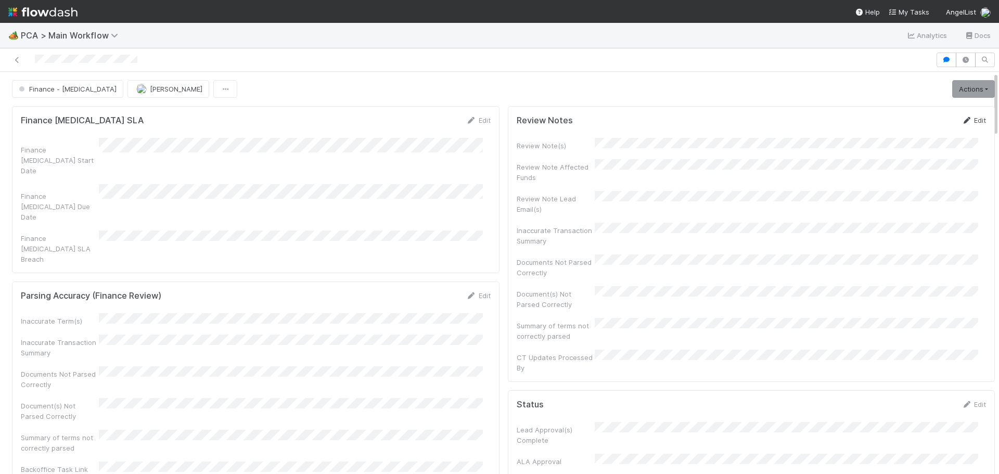
click at [966, 122] on link "Edit" at bounding box center [974, 120] width 24 height 8
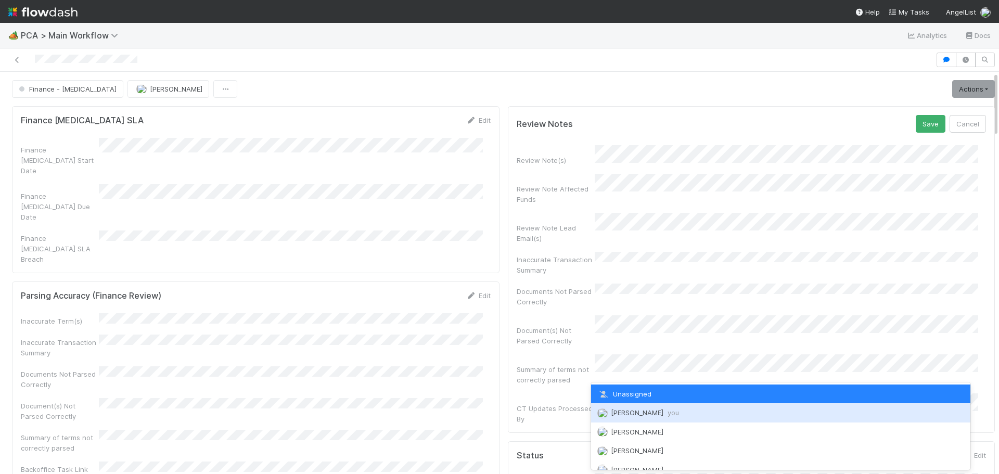
click at [643, 414] on span "Marenz Trajano you" at bounding box center [645, 413] width 68 height 8
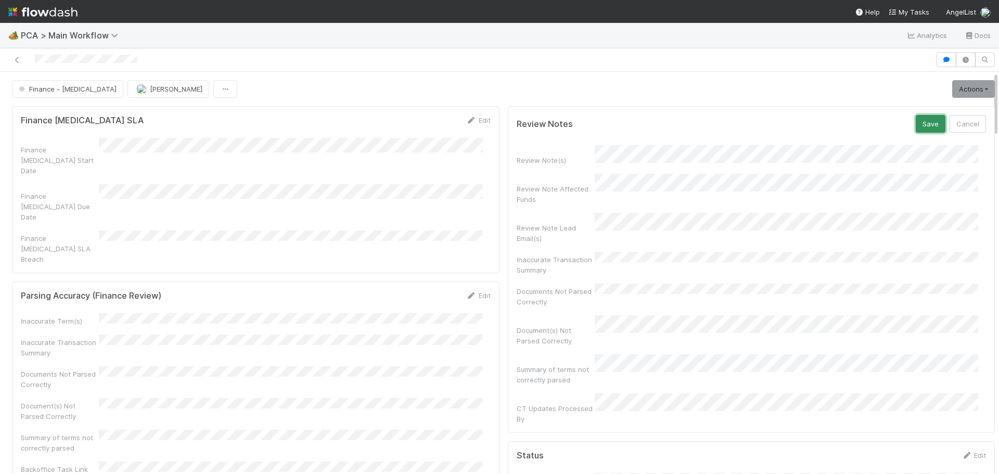
click at [916, 122] on button "Save" at bounding box center [931, 124] width 30 height 18
click at [963, 89] on link "Actions" at bounding box center [973, 89] width 43 height 18
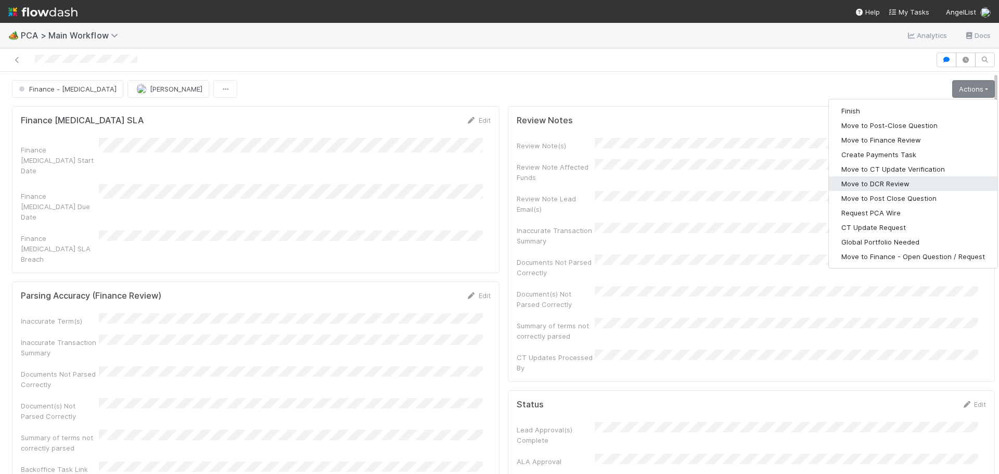
click at [871, 184] on button "Move to DCR Review" at bounding box center [913, 183] width 169 height 15
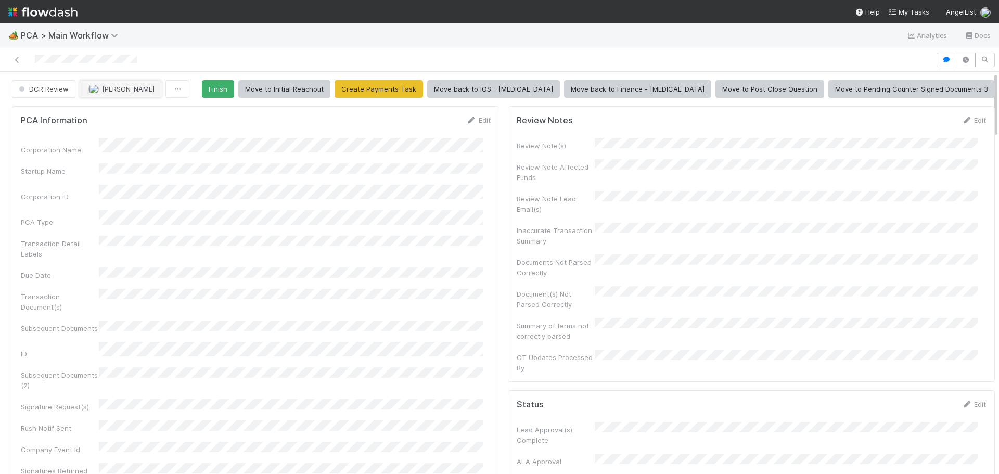
click at [108, 87] on span "[PERSON_NAME]" at bounding box center [128, 89] width 53 height 8
click at [128, 120] on div "Ronalie Nova" at bounding box center [148, 115] width 147 height 19
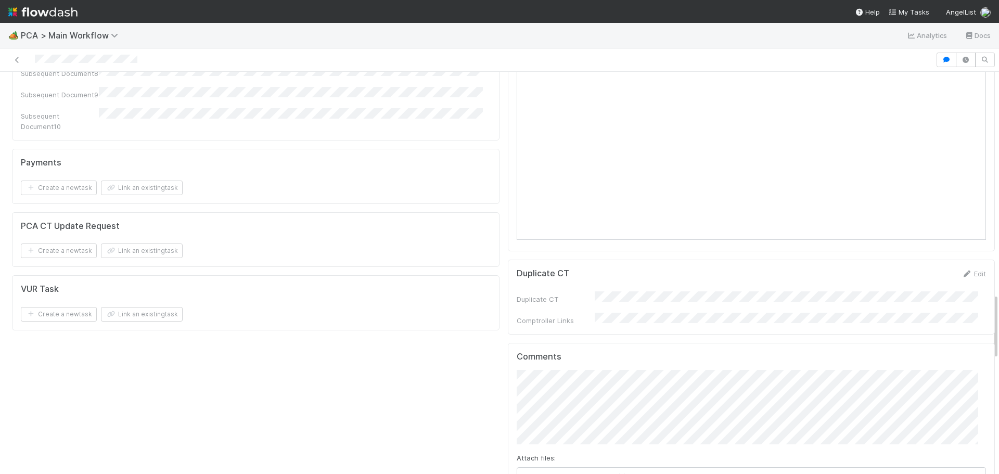
scroll to position [1509, 0]
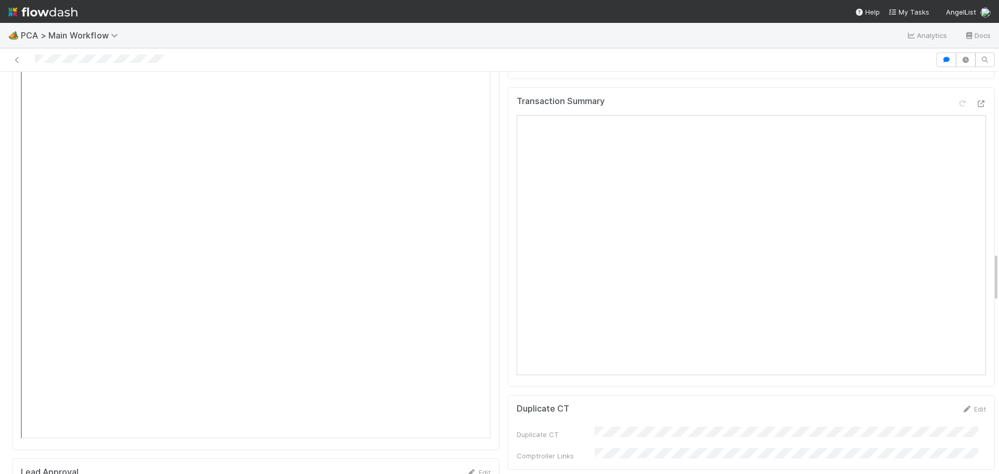
scroll to position [1472, 0]
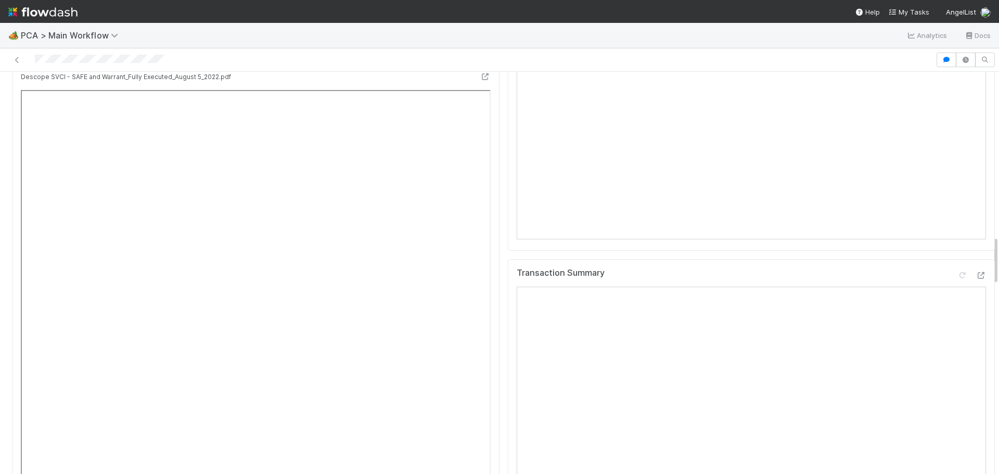
scroll to position [1576, 0]
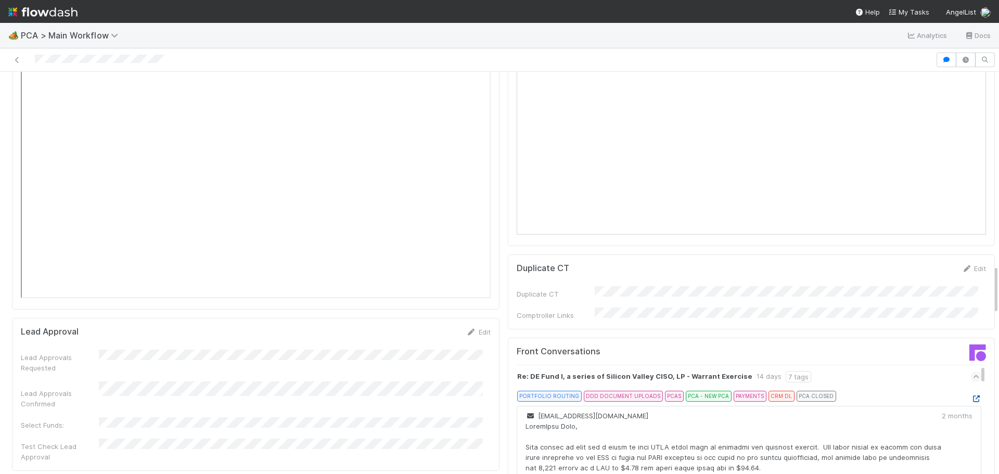
click at [971, 396] on icon at bounding box center [976, 399] width 10 height 7
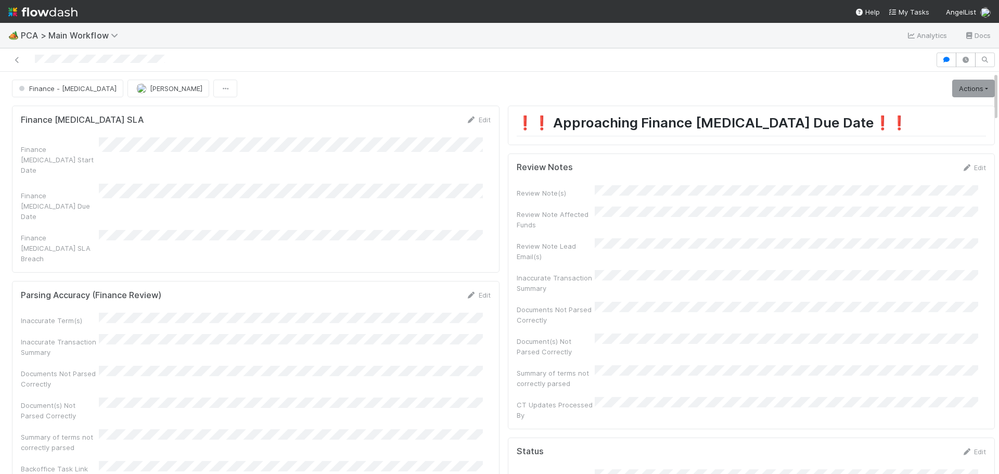
scroll to position [0, 0]
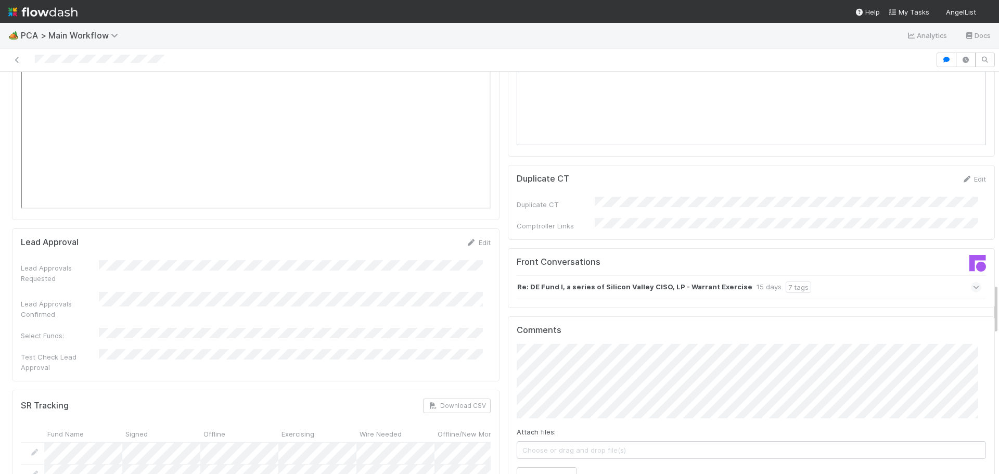
scroll to position [1926, 0]
